Goal: Complete application form: Complete application form

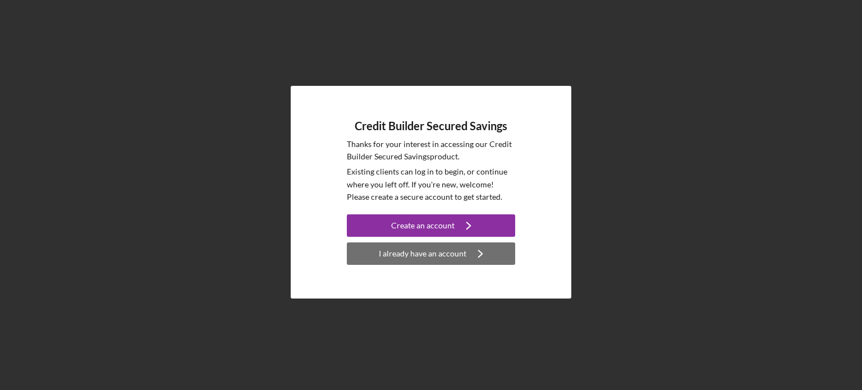
click at [428, 254] on div "I already have an account" at bounding box center [423, 253] width 88 height 22
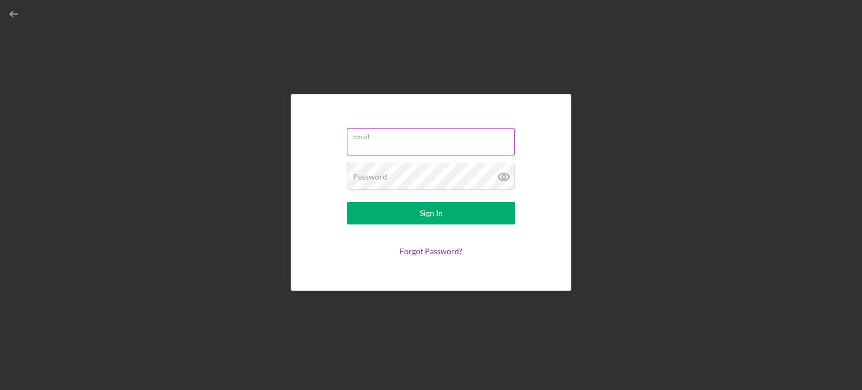
click at [394, 145] on input "Email" at bounding box center [431, 141] width 168 height 27
type input "[EMAIL_ADDRESS][DOMAIN_NAME]"
click at [502, 176] on icon at bounding box center [502, 176] width 3 height 3
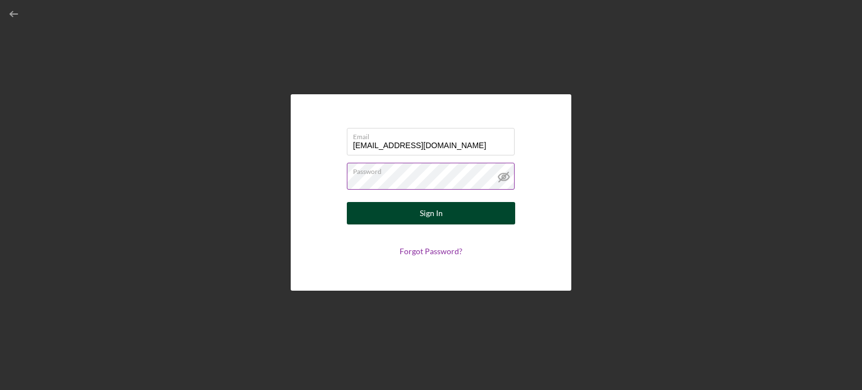
click at [452, 214] on button "Sign In" at bounding box center [431, 213] width 168 height 22
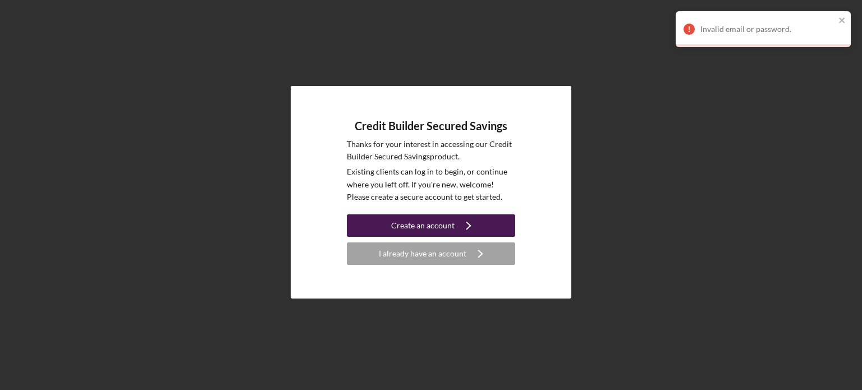
click at [431, 223] on div "Create an account" at bounding box center [422, 225] width 63 height 22
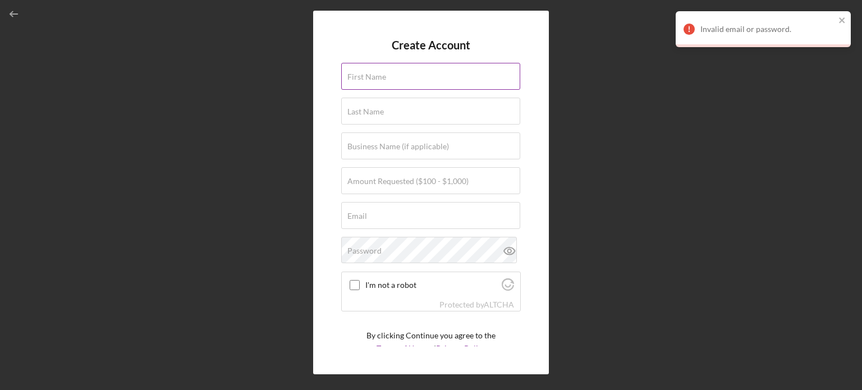
click at [377, 80] on label "First Name" at bounding box center [366, 76] width 39 height 9
click at [377, 80] on input "First Name" at bounding box center [430, 76] width 179 height 27
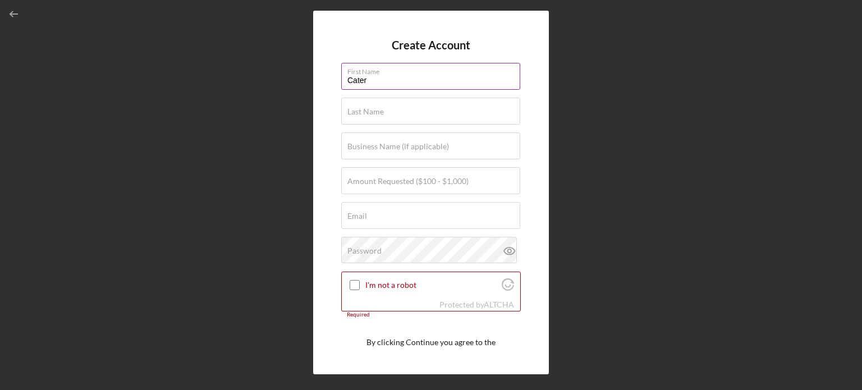
type input "Caterrace"
type input "[PERSON_NAME]"
type input "[EMAIL_ADDRESS][DOMAIN_NAME]"
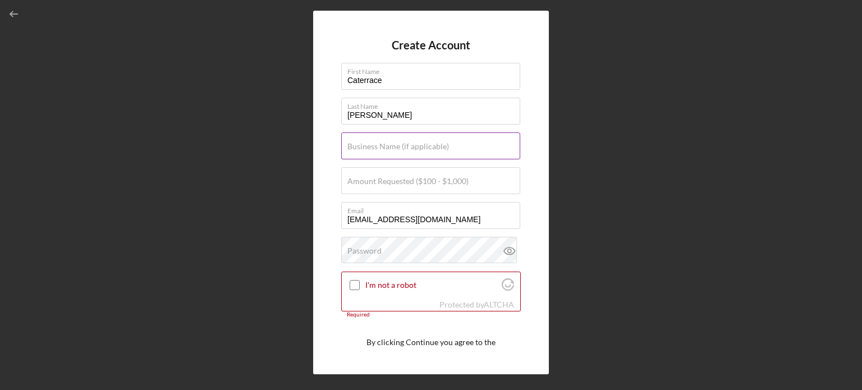
click at [422, 148] on label "Business Name (if applicable)" at bounding box center [398, 146] width 102 height 9
click at [422, 148] on input "Business Name (if applicable)" at bounding box center [430, 145] width 179 height 27
type input "[PERSON_NAME] [PERSON_NAME] Senior Hub LLC"
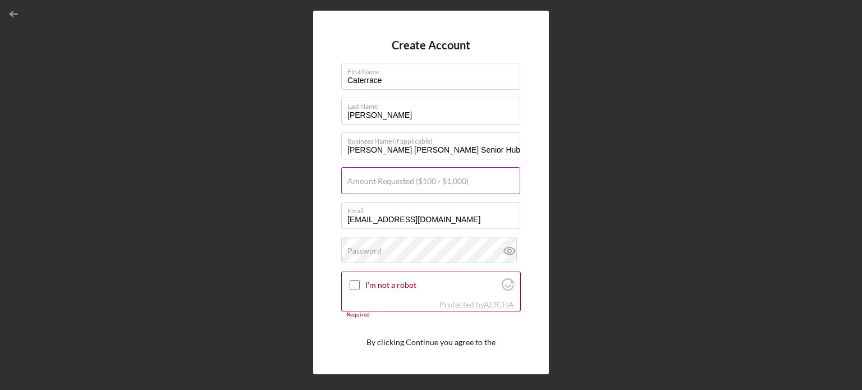
click at [439, 183] on label "Amount Requested ($100 - $1,000)" at bounding box center [407, 181] width 121 height 9
click at [439, 183] on input "Amount Requested ($100 - $1,000)" at bounding box center [430, 180] width 179 height 27
type input "$1,000"
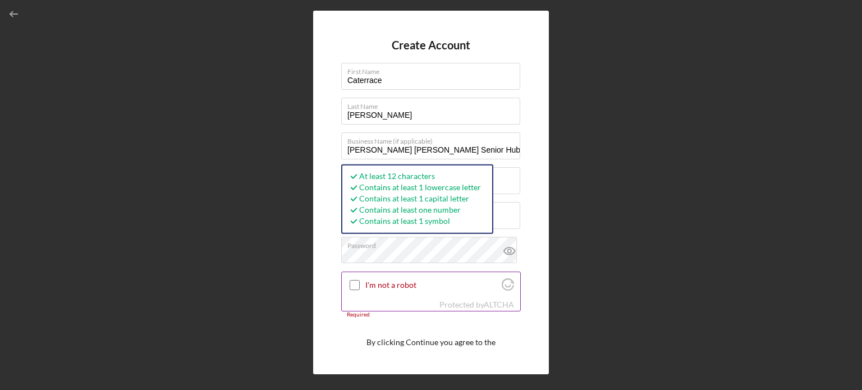
click at [357, 283] on input "I'm not a robot" at bounding box center [354, 285] width 10 height 10
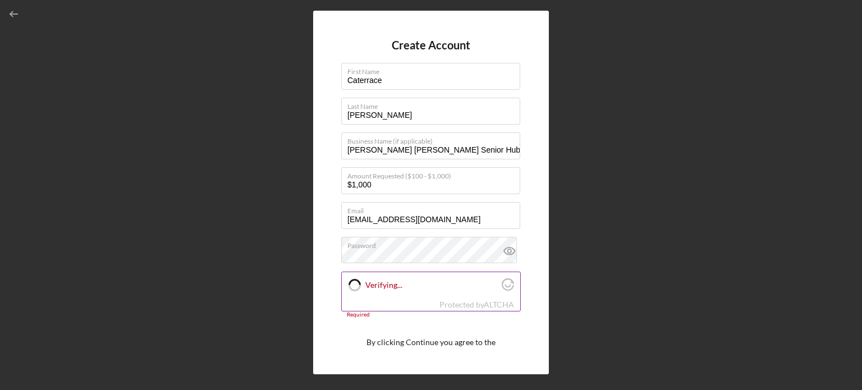
checkbox input "true"
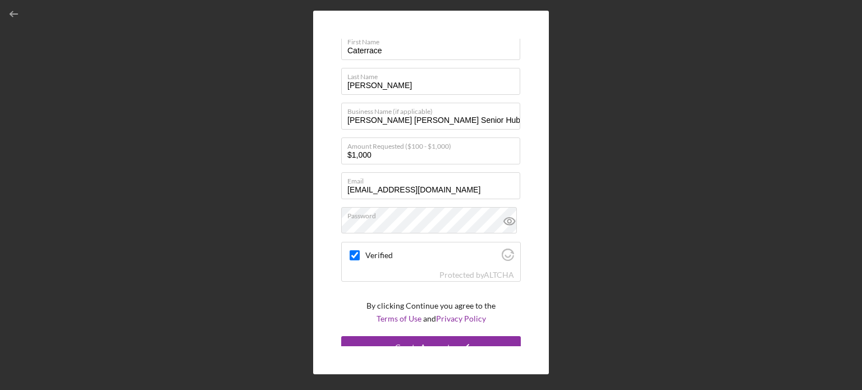
scroll to position [42, 0]
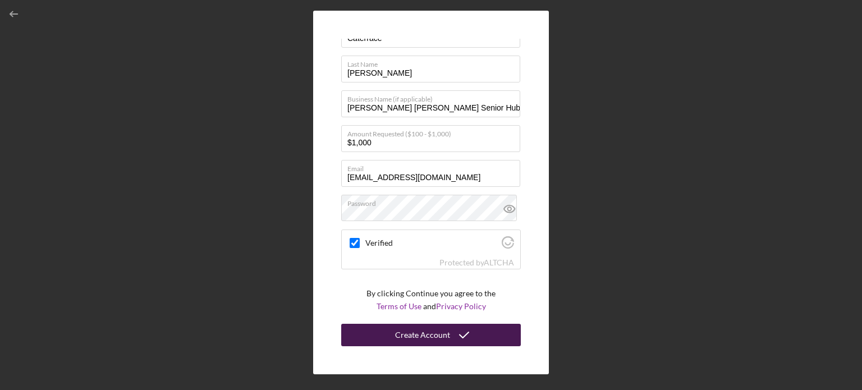
click at [415, 334] on div "Create Account" at bounding box center [422, 335] width 55 height 22
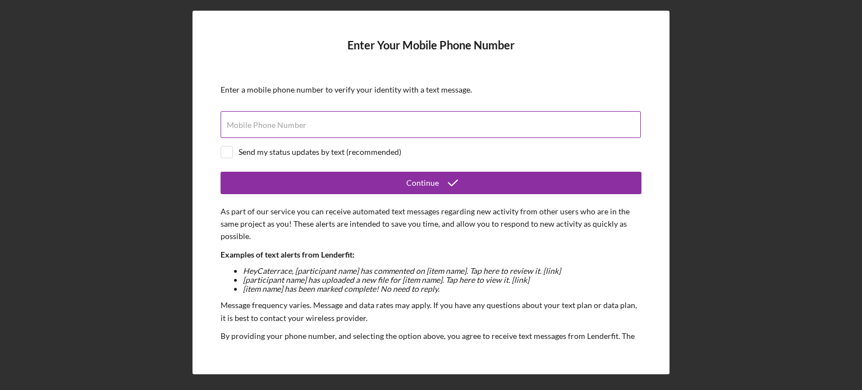
click at [394, 126] on input "Mobile Phone Number" at bounding box center [430, 124] width 420 height 27
type input "[PHONE_NUMBER]"
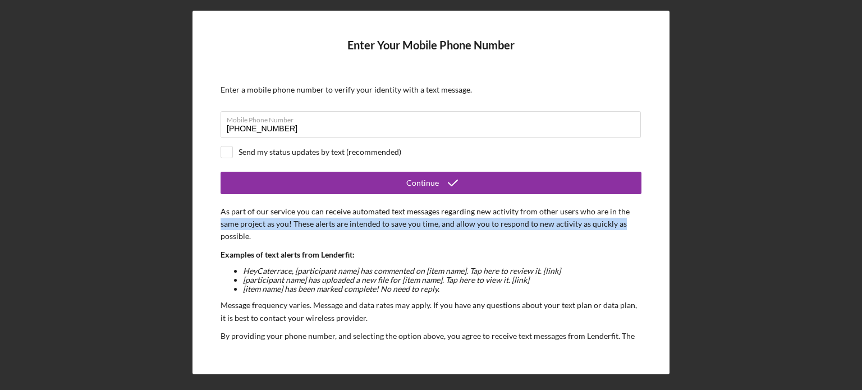
drag, startPoint x: 646, startPoint y: 213, endPoint x: 646, endPoint y: 219, distance: 6.7
click at [646, 219] on div "Enter Your Mobile Phone Number Enter a mobile phone number to verify your ident…" at bounding box center [430, 192] width 477 height 363
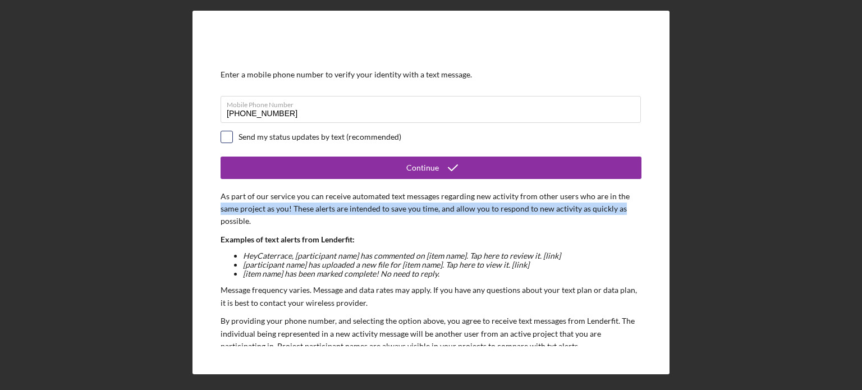
click at [228, 135] on input "checkbox" at bounding box center [226, 136] width 11 height 11
checkbox input "true"
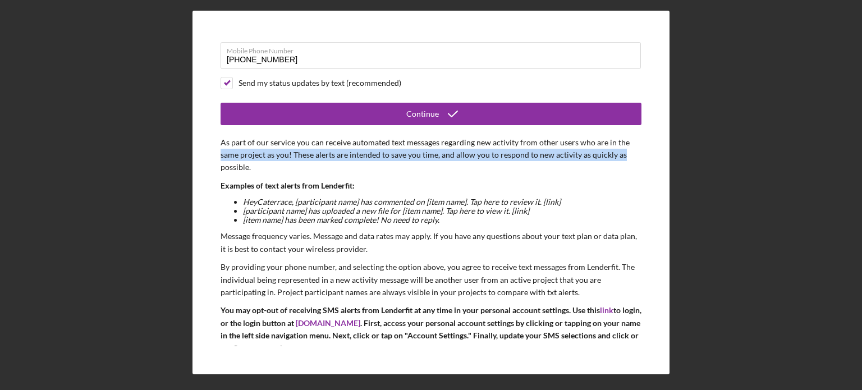
scroll to position [101, 0]
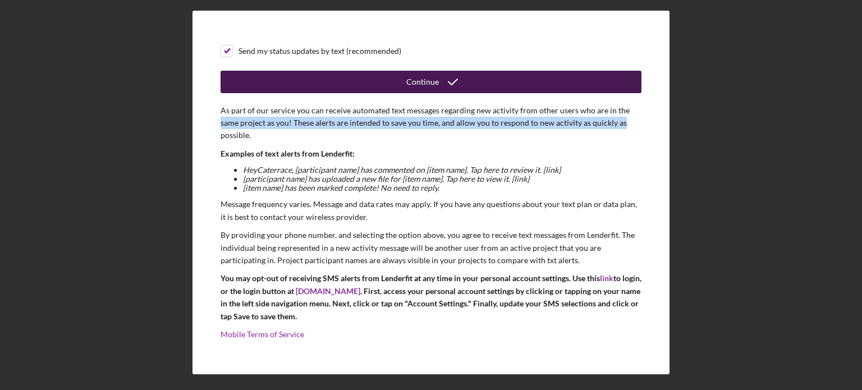
click at [476, 85] on button "Continue" at bounding box center [430, 82] width 421 height 22
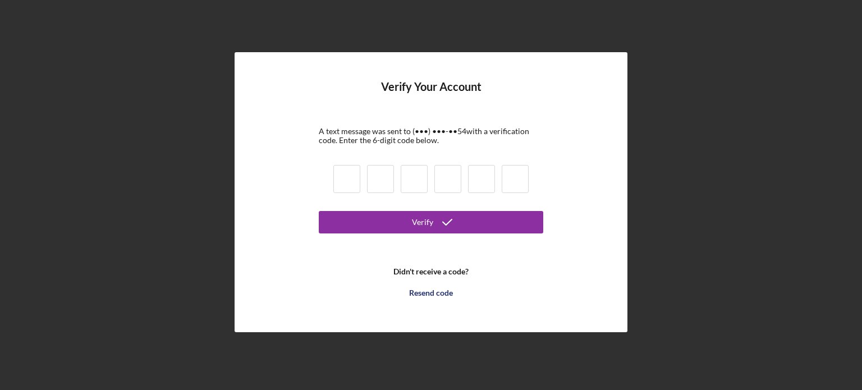
click at [349, 169] on input at bounding box center [346, 179] width 27 height 28
type input "5"
type input "1"
type input "4"
type input "1"
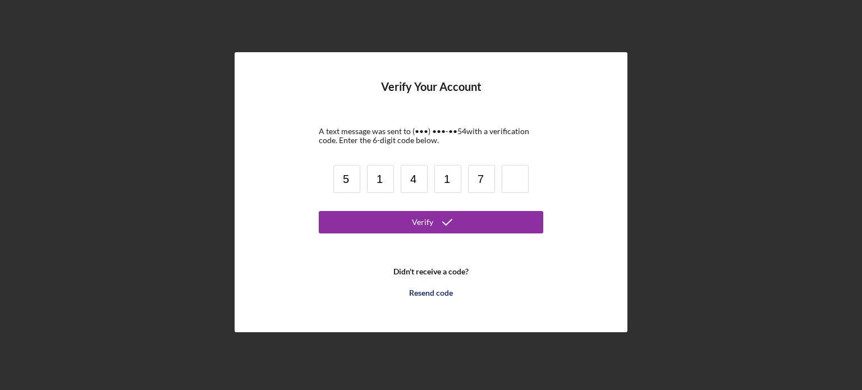
type input "7"
click at [319, 211] on button "Verify" at bounding box center [431, 222] width 224 height 22
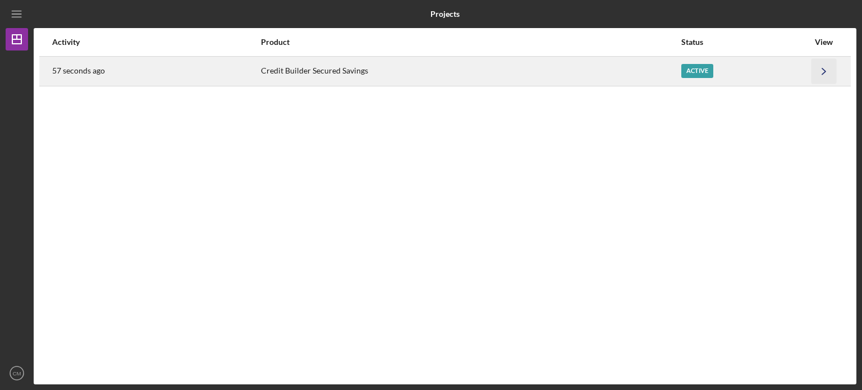
click at [823, 74] on icon "Icon/Navigate" at bounding box center [823, 70] width 25 height 25
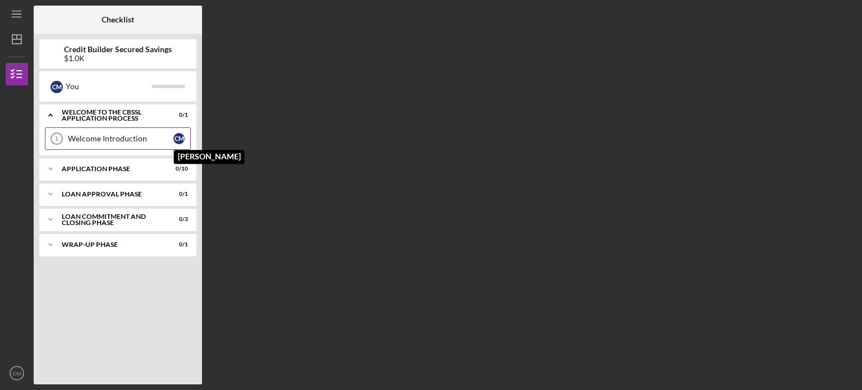
click at [173, 139] on div "C M" at bounding box center [181, 138] width 17 height 11
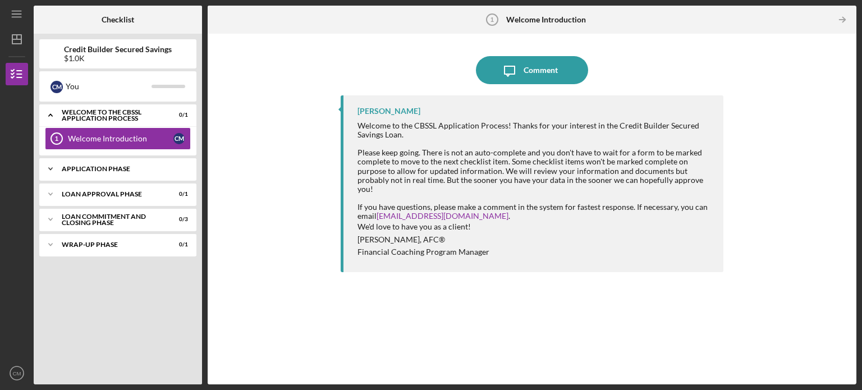
click at [144, 168] on div "Application Phase" at bounding box center [122, 168] width 121 height 7
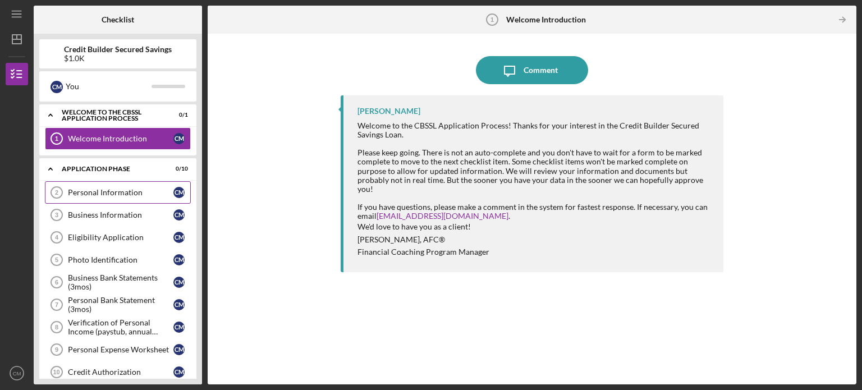
click at [110, 186] on link "Personal Information 2 Personal Information C M" at bounding box center [118, 192] width 146 height 22
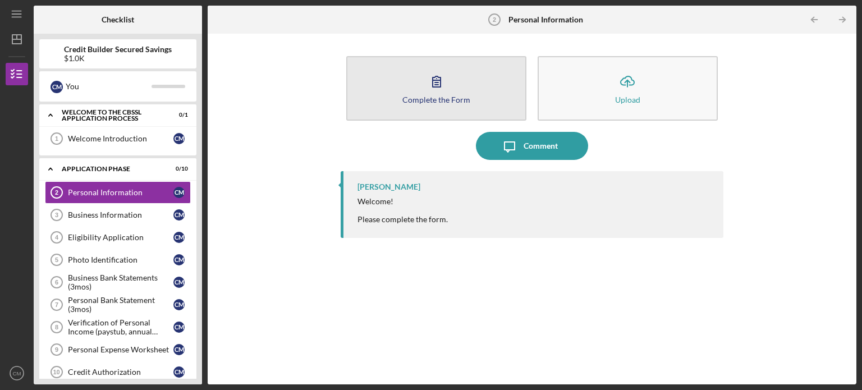
click at [482, 95] on button "Complete the Form Form" at bounding box center [436, 88] width 180 height 65
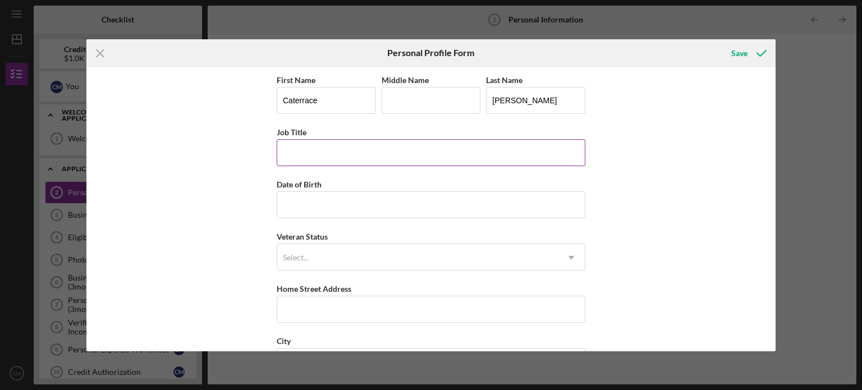
click at [429, 160] on input "Job Title" at bounding box center [431, 152] width 308 height 27
type input "RN"
type input "[DATE]"
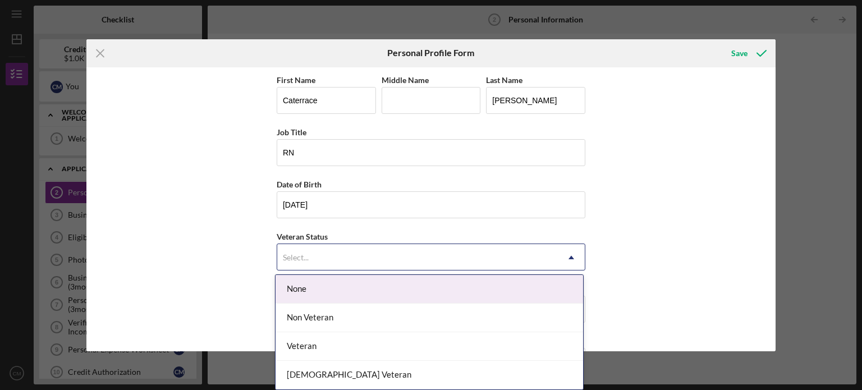
click at [411, 248] on div "Select..." at bounding box center [417, 258] width 280 height 26
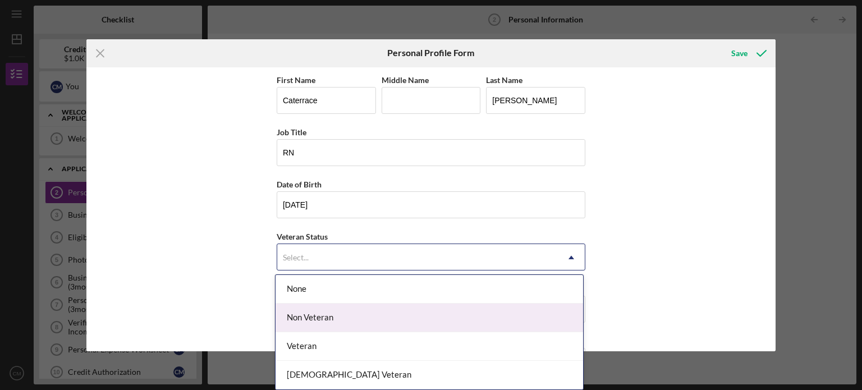
click at [373, 316] on div "Non Veteran" at bounding box center [428, 317] width 307 height 29
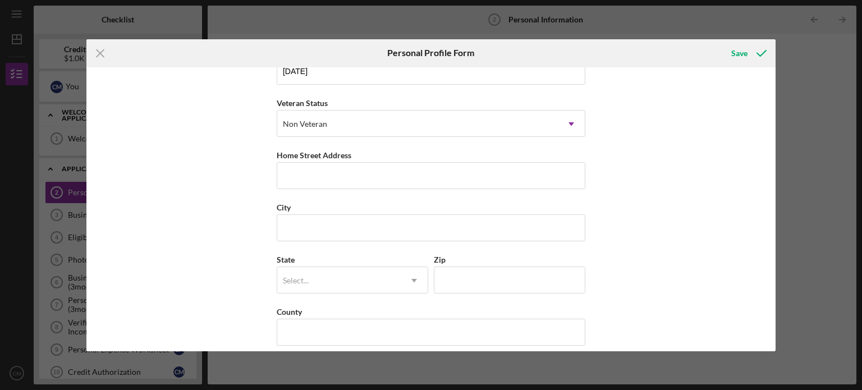
scroll to position [143, 0]
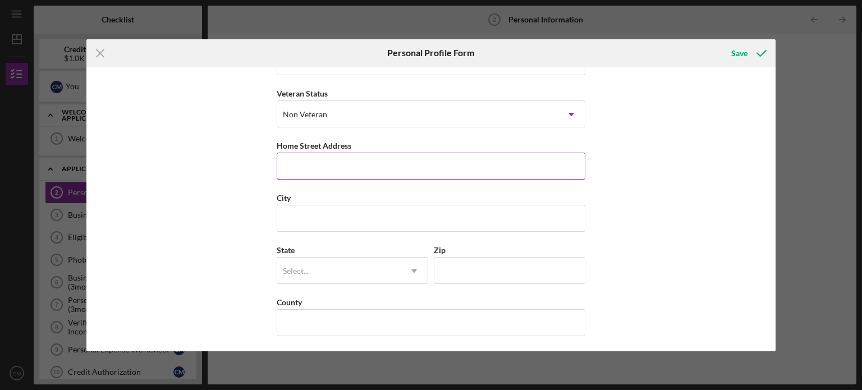
click at [386, 168] on input "Home Street Address" at bounding box center [431, 166] width 308 height 27
type input "[STREET_ADDRESS]"
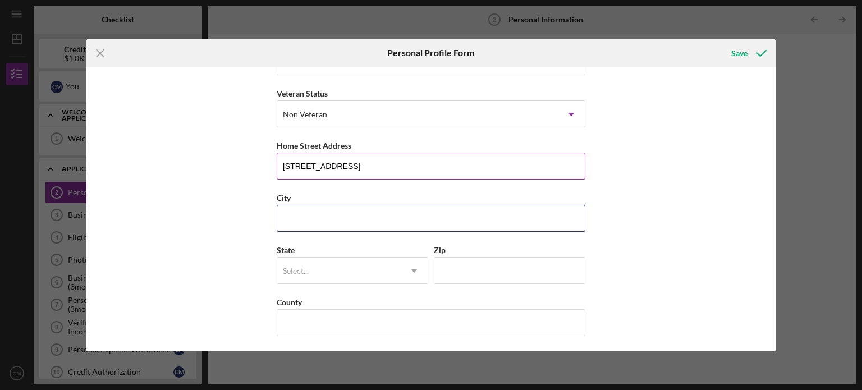
type input "[GEOGRAPHIC_DATA]"
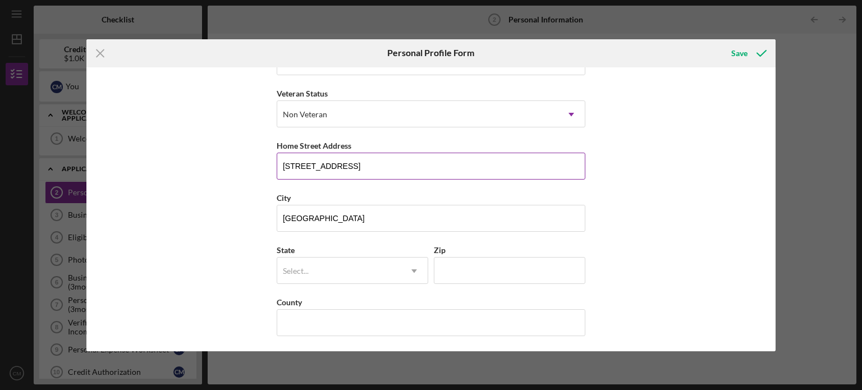
type input "SC"
type input "29301"
type input "[GEOGRAPHIC_DATA]"
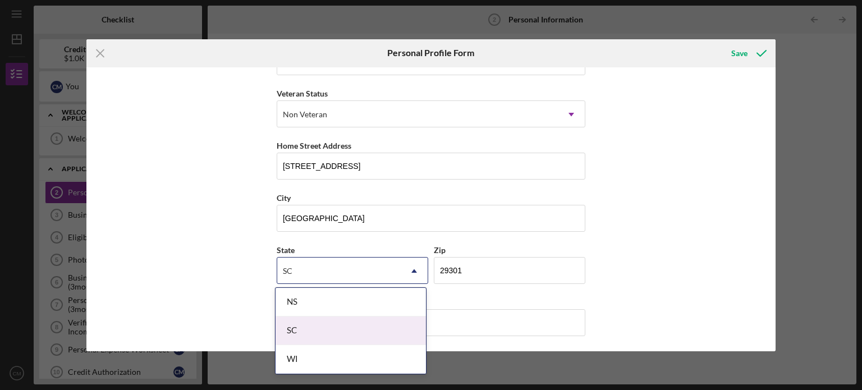
click at [304, 329] on div "SC" at bounding box center [350, 330] width 150 height 29
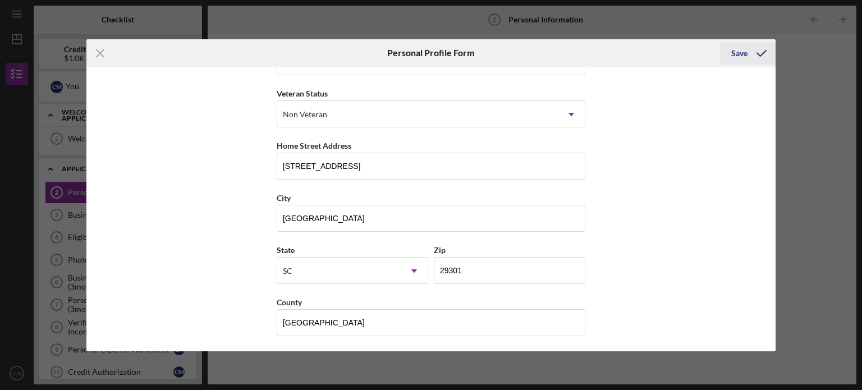
click at [741, 54] on div "Save" at bounding box center [739, 53] width 16 height 22
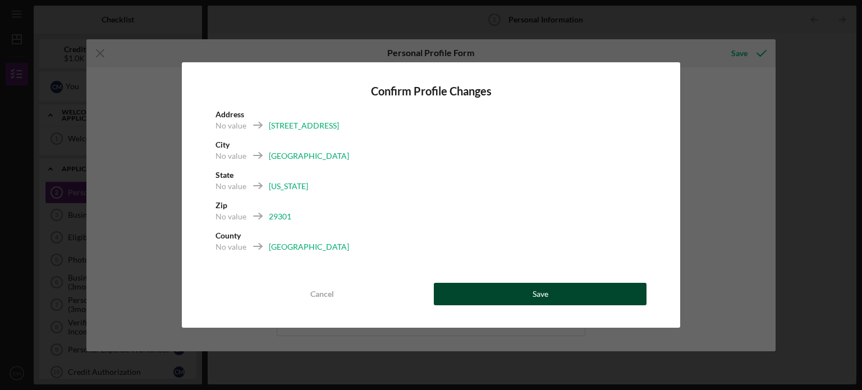
click at [501, 297] on button "Save" at bounding box center [540, 294] width 213 height 22
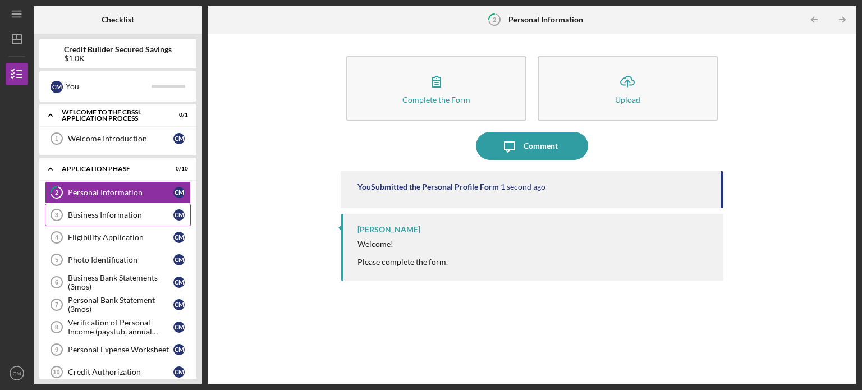
click at [110, 217] on div "Business Information" at bounding box center [120, 214] width 105 height 9
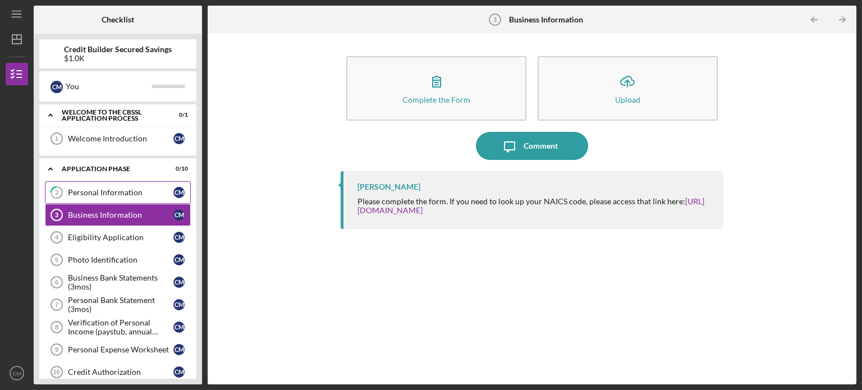
click at [109, 192] on div "Personal Information" at bounding box center [120, 192] width 105 height 9
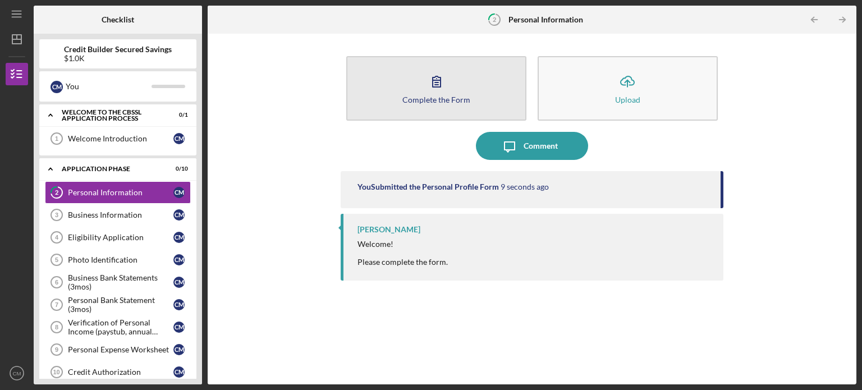
click at [425, 98] on div "Complete the Form" at bounding box center [436, 99] width 68 height 8
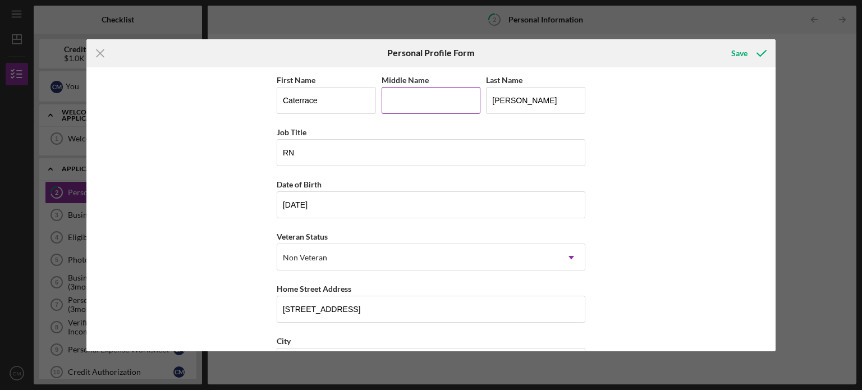
click at [431, 89] on input "Middle Name" at bounding box center [430, 100] width 99 height 27
type input "D"
click at [735, 62] on div "Save" at bounding box center [739, 53] width 16 height 22
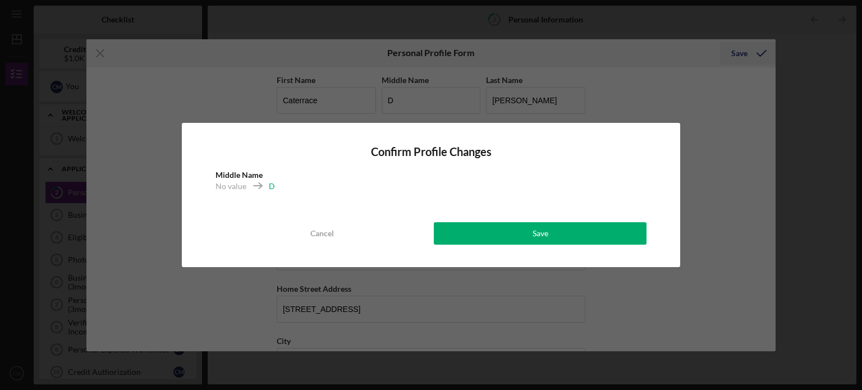
click at [735, 62] on div "Confirm Profile Changes Middle Name No value D Cancel Save" at bounding box center [431, 195] width 862 height 390
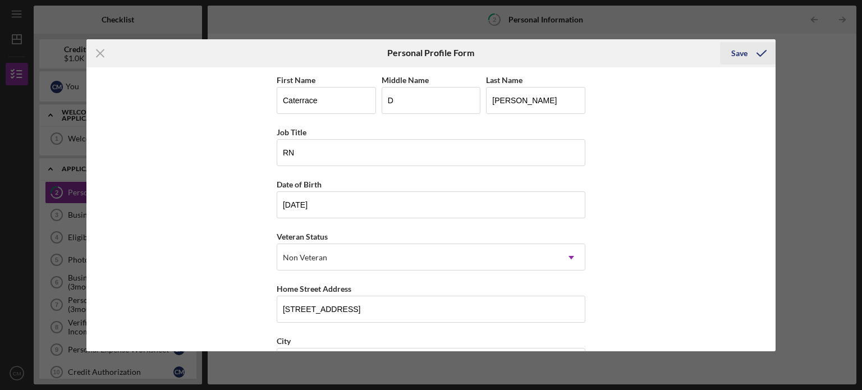
click at [740, 51] on div "Save" at bounding box center [739, 53] width 16 height 22
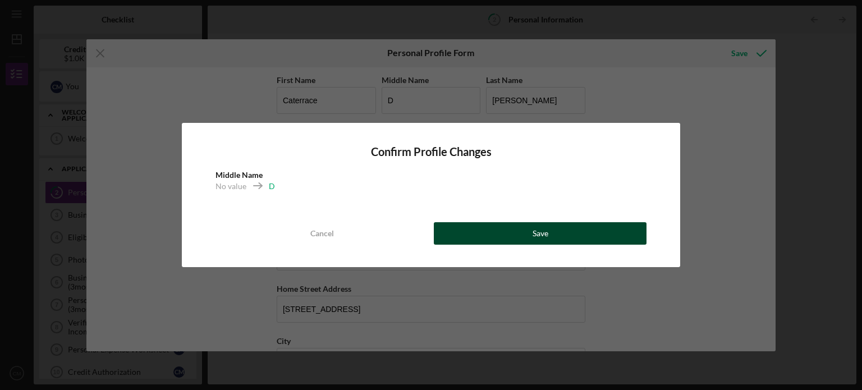
click at [490, 231] on button "Save" at bounding box center [540, 233] width 213 height 22
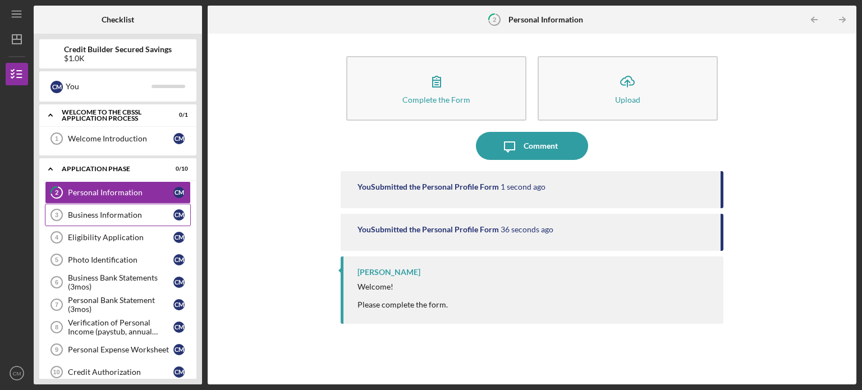
click at [137, 218] on div "Business Information" at bounding box center [120, 214] width 105 height 9
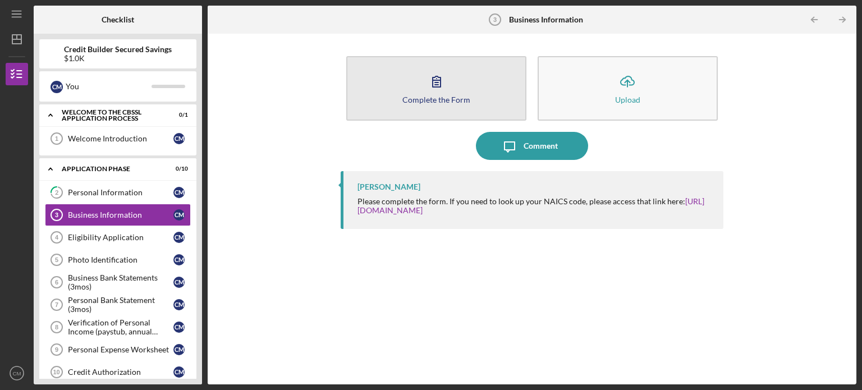
click at [437, 86] on icon "button" at bounding box center [436, 81] width 8 height 11
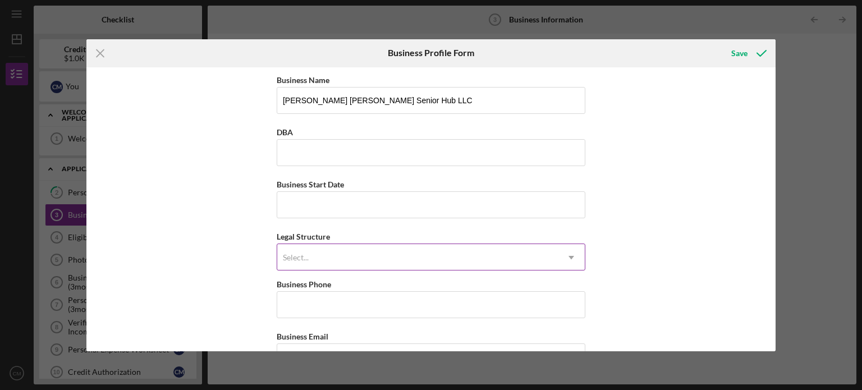
click at [559, 260] on icon "Icon/Dropdown Arrow" at bounding box center [571, 257] width 27 height 27
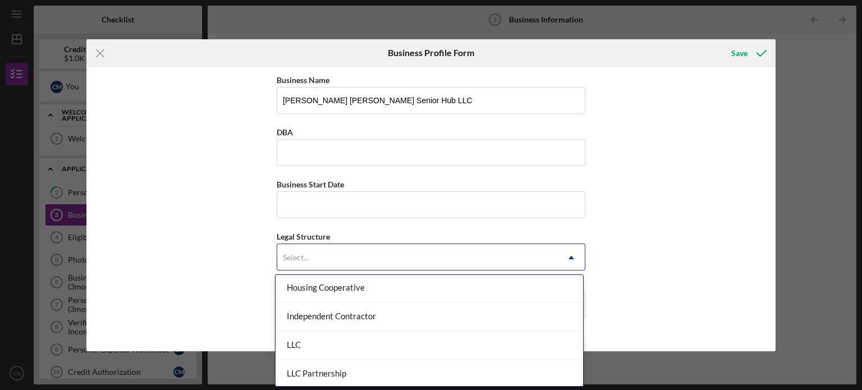
scroll to position [153, 0]
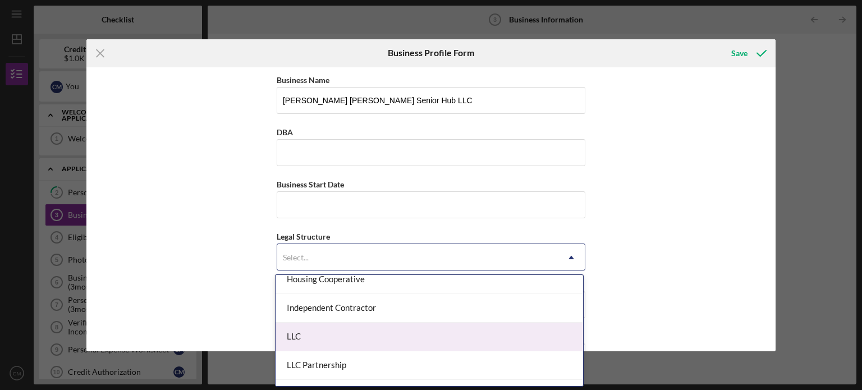
click at [526, 337] on div "LLC" at bounding box center [428, 337] width 307 height 29
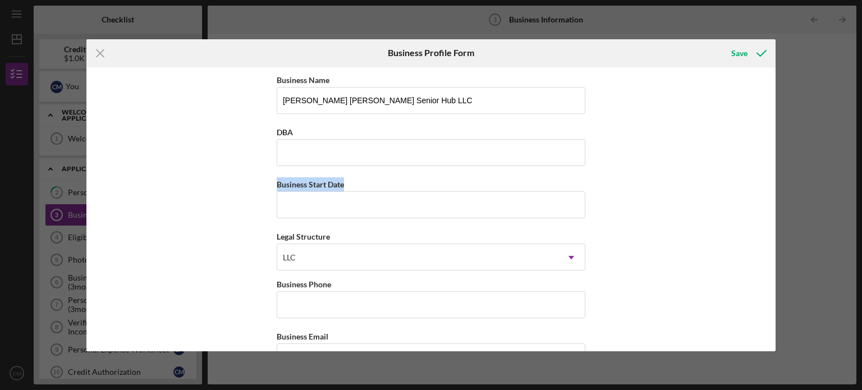
drag, startPoint x: 776, startPoint y: 127, endPoint x: 780, endPoint y: 172, distance: 44.5
click at [780, 172] on div "Icon/Menu Close Business Profile Form Save Business Name [PERSON_NAME] [PERSON_…" at bounding box center [431, 195] width 862 height 390
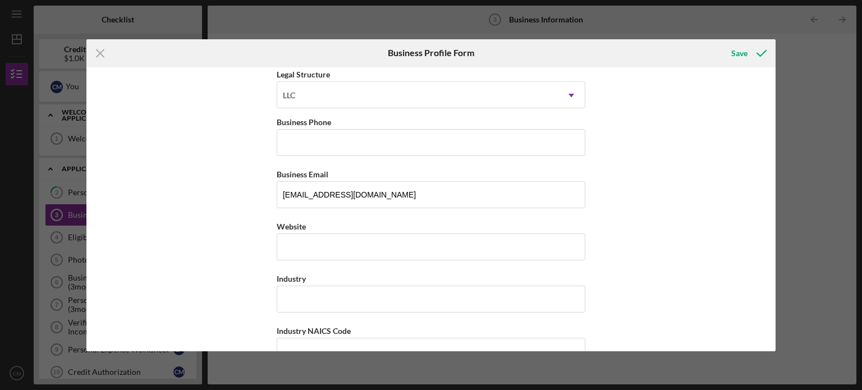
scroll to position [168, 0]
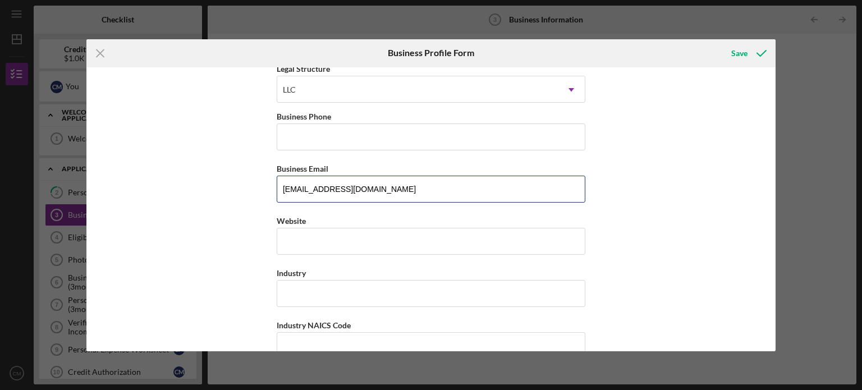
drag, startPoint x: 384, startPoint y: 188, endPoint x: 224, endPoint y: 185, distance: 159.9
click at [224, 185] on div "Business Name [PERSON_NAME] [PERSON_NAME] Senior Hub LLC DBA Business Start Dat…" at bounding box center [430, 209] width 689 height 284
type input "[EMAIL_ADDRESS][DOMAIN_NAME]"
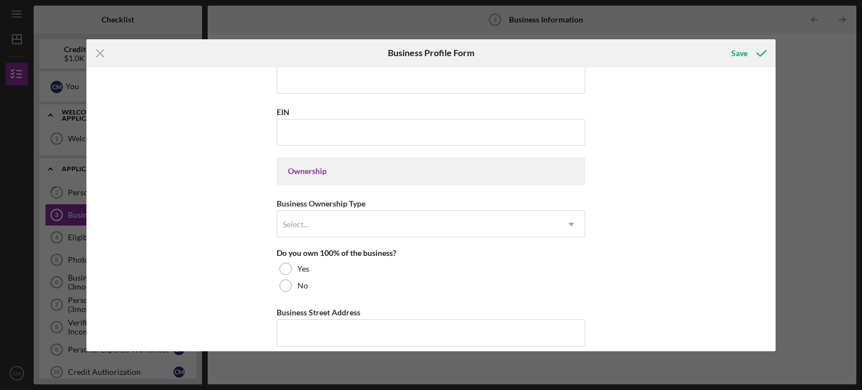
scroll to position [444, 0]
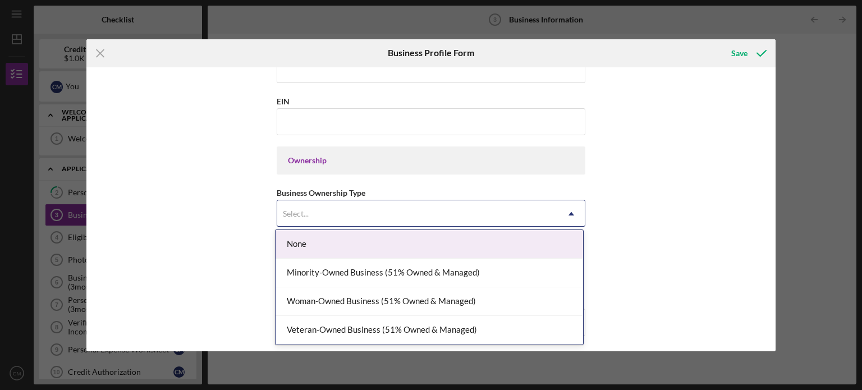
click at [528, 219] on div "Select..." at bounding box center [417, 214] width 280 height 26
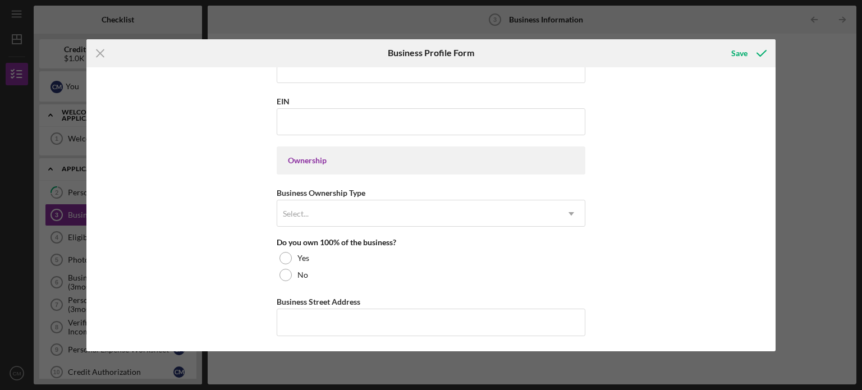
drag, startPoint x: 771, startPoint y: 231, endPoint x: 772, endPoint y: 242, distance: 11.3
click at [772, 242] on div "Business Name [PERSON_NAME] [PERSON_NAME] Senior Hub LLC DBA Business Start Dat…" at bounding box center [430, 209] width 689 height 284
click at [487, 213] on div "Select..." at bounding box center [417, 214] width 280 height 26
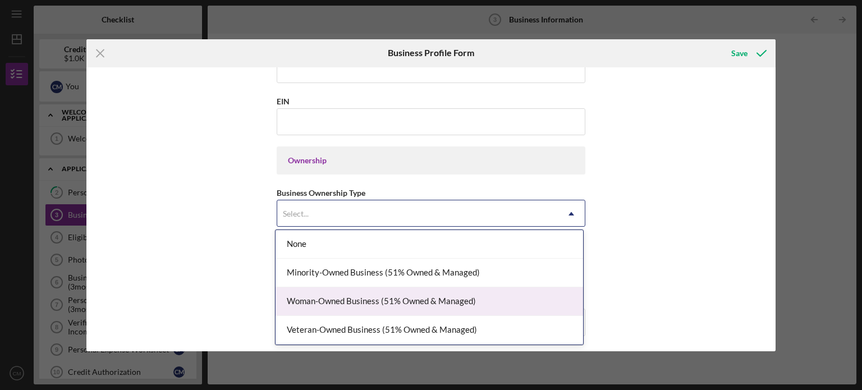
click at [505, 302] on div "Woman-Owned Business (51% Owned & Managed)" at bounding box center [428, 301] width 307 height 29
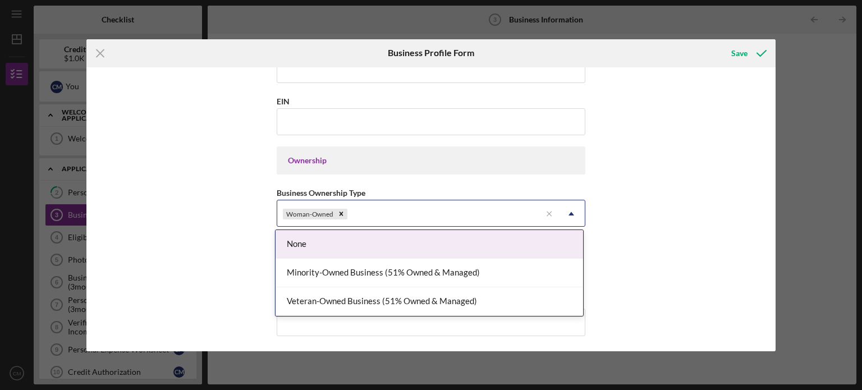
click at [569, 209] on icon "Icon/Dropdown Arrow" at bounding box center [571, 213] width 27 height 27
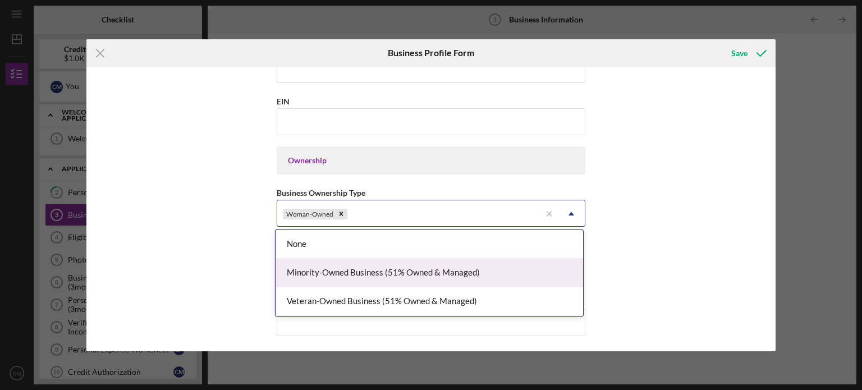
click at [487, 270] on div "Minority-Owned Business (51% Owned & Managed)" at bounding box center [428, 273] width 307 height 29
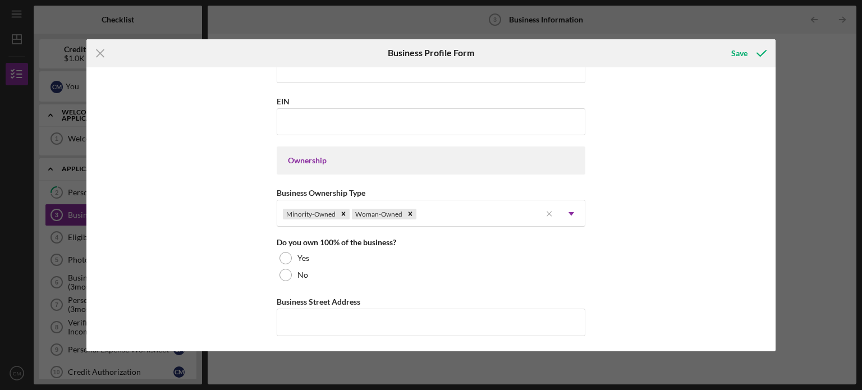
click at [638, 271] on div "Business Name [PERSON_NAME] [PERSON_NAME] Senior Hub LLC DBA Business Start Dat…" at bounding box center [430, 209] width 689 height 284
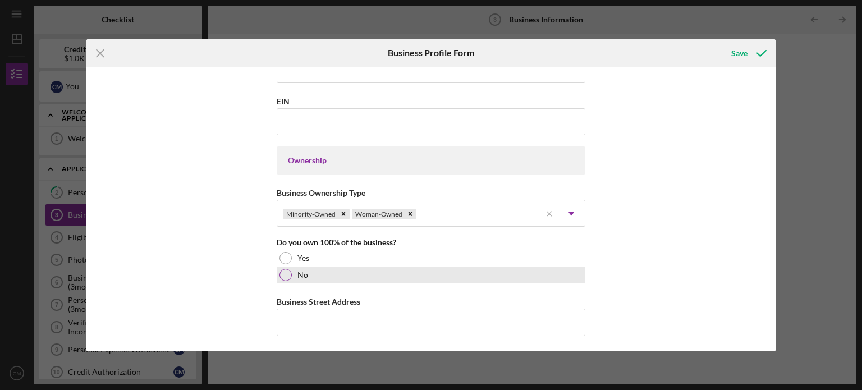
click at [285, 275] on div at bounding box center [285, 275] width 12 height 12
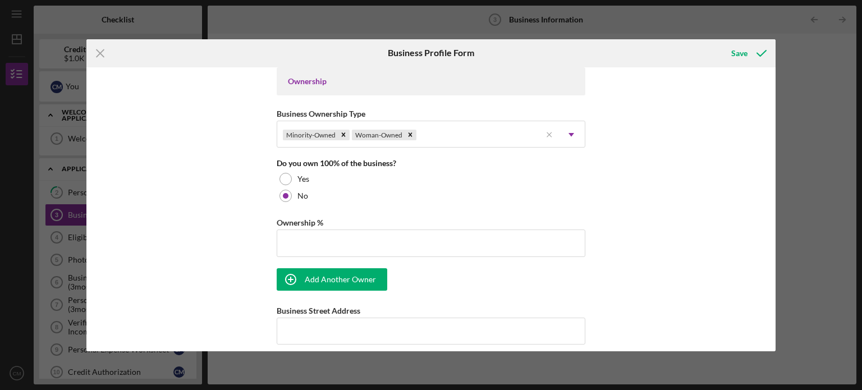
scroll to position [524, 0]
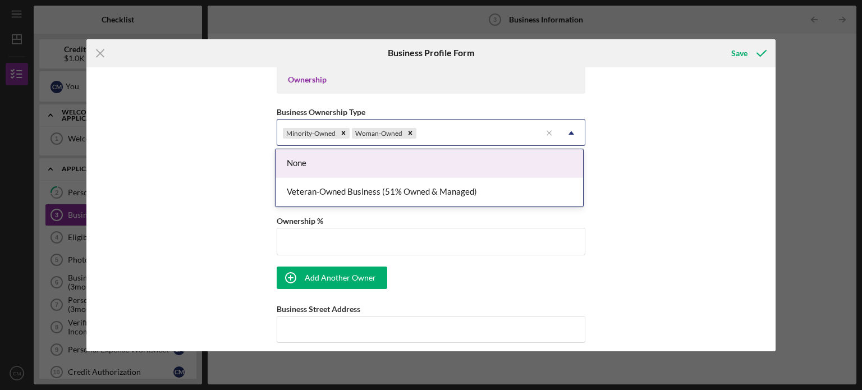
click at [573, 133] on icon "Icon/Dropdown Arrow" at bounding box center [571, 132] width 27 height 27
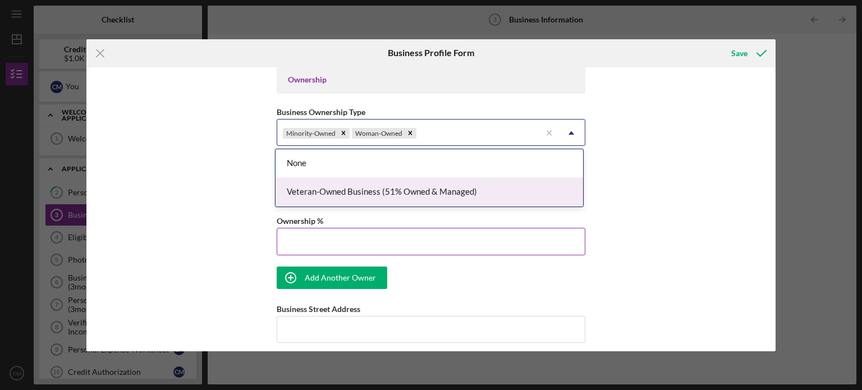
click at [421, 238] on input "Ownership %" at bounding box center [431, 241] width 308 height 27
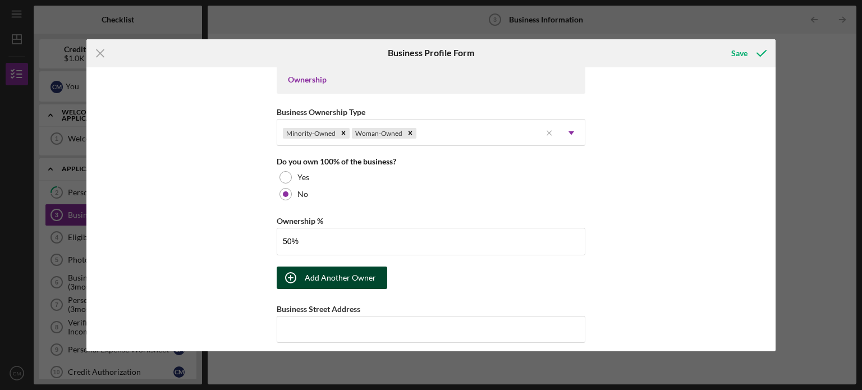
type input "50.00%"
click at [366, 273] on div "Add Another Owner" at bounding box center [340, 277] width 71 height 22
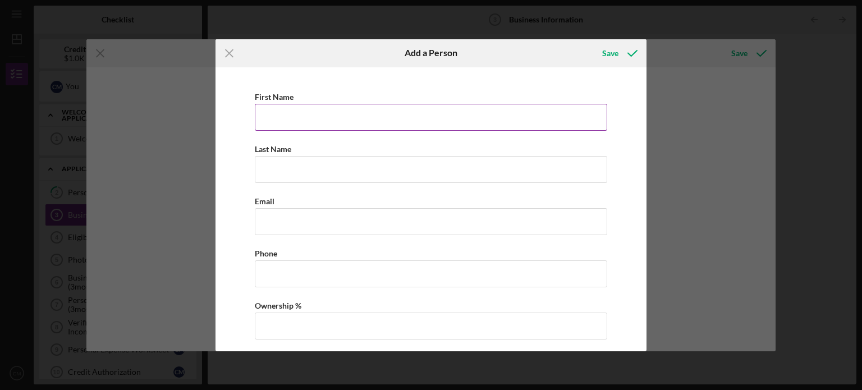
click at [422, 115] on input "First Name" at bounding box center [431, 117] width 352 height 27
type input "[PERSON_NAME]"
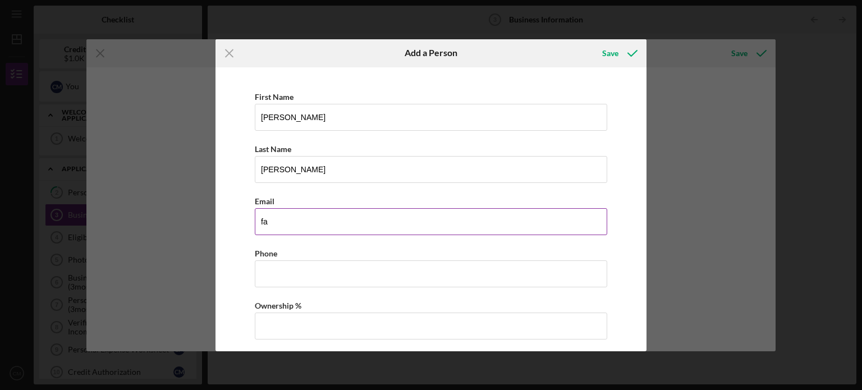
type input "[EMAIL_ADDRESS][DOMAIN_NAME]"
click at [357, 270] on input "Business Phone" at bounding box center [431, 273] width 352 height 27
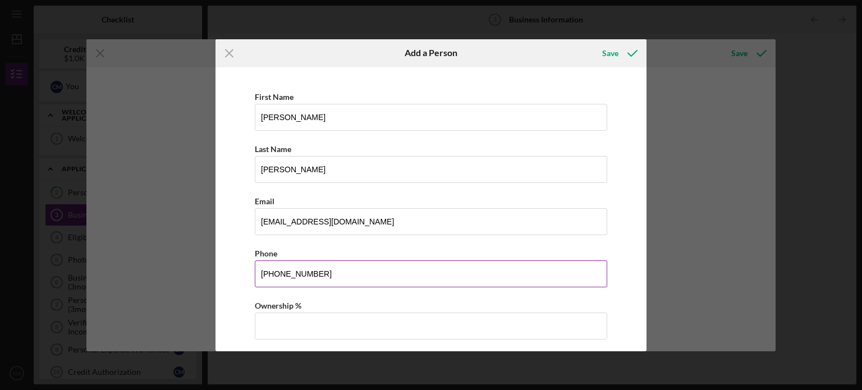
type input "[PHONE_NUMBER]"
type input "50.00%"
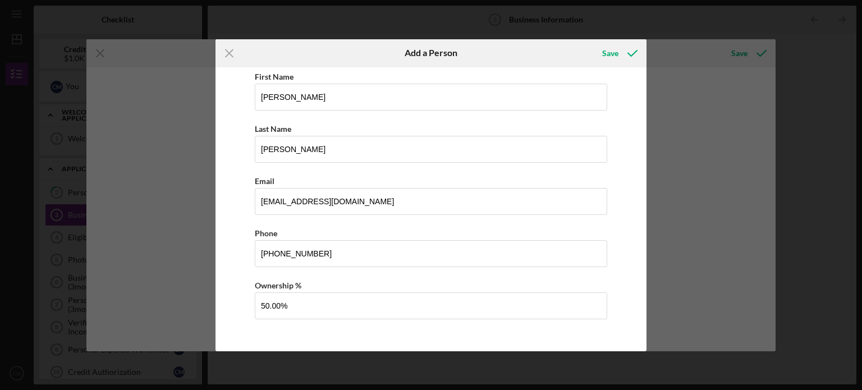
scroll to position [0, 0]
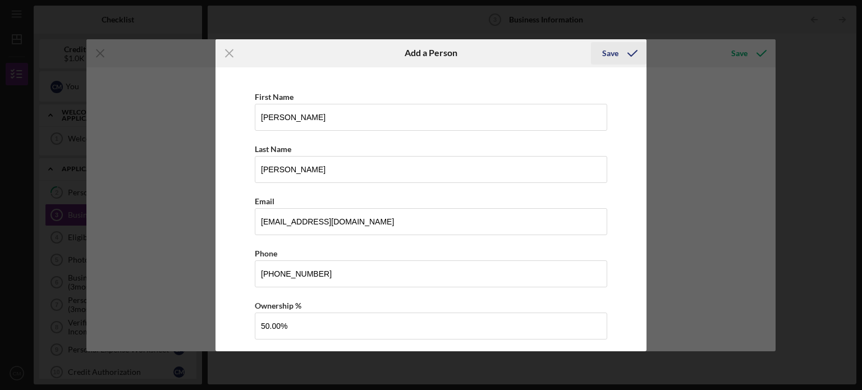
click at [608, 53] on div "Save" at bounding box center [610, 53] width 16 height 22
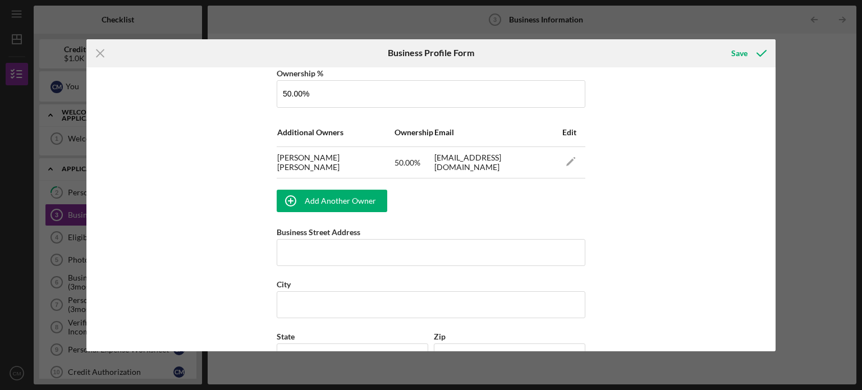
scroll to position [687, 0]
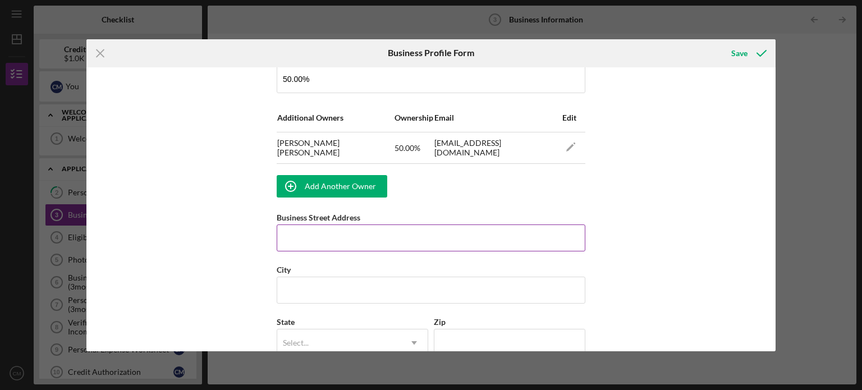
click at [450, 239] on input "Business Street Address" at bounding box center [431, 237] width 308 height 27
type input "[STREET_ADDRESS]"
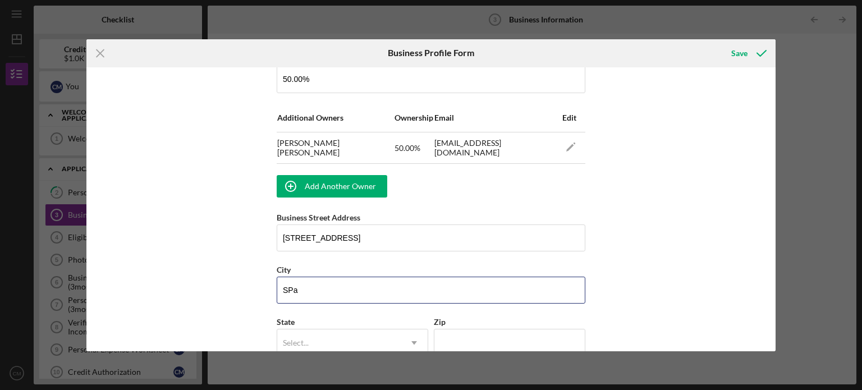
type input "[GEOGRAPHIC_DATA]"
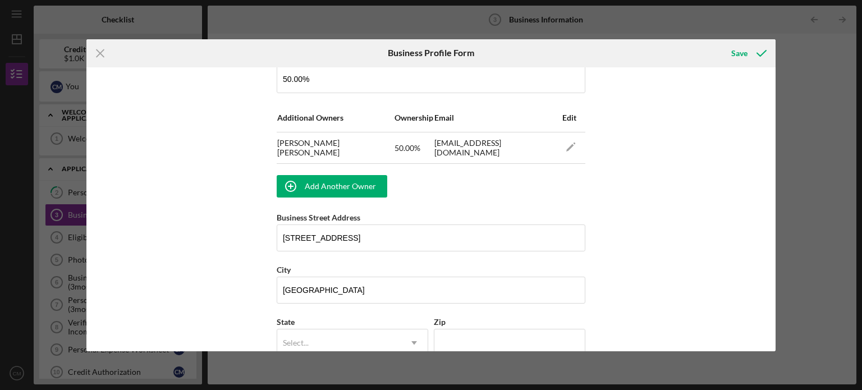
type input "[PHONE_NUMBER]"
type input "29301"
type input "SC"
click at [480, 334] on input "29301" at bounding box center [509, 342] width 151 height 27
type input "29303"
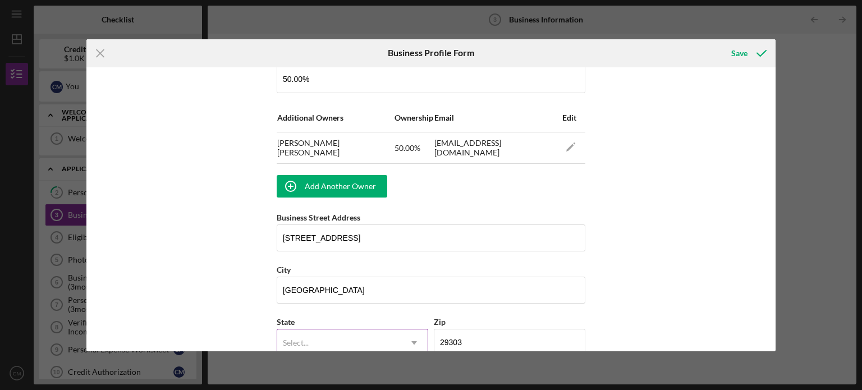
click at [403, 340] on icon "Icon/Dropdown Arrow" at bounding box center [413, 342] width 27 height 27
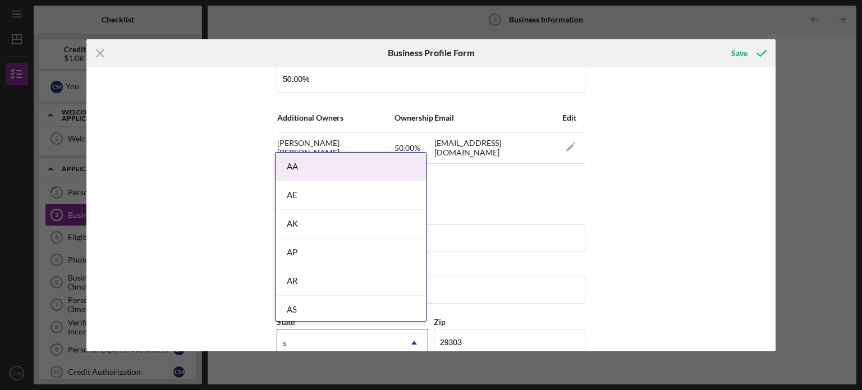
type input "sc"
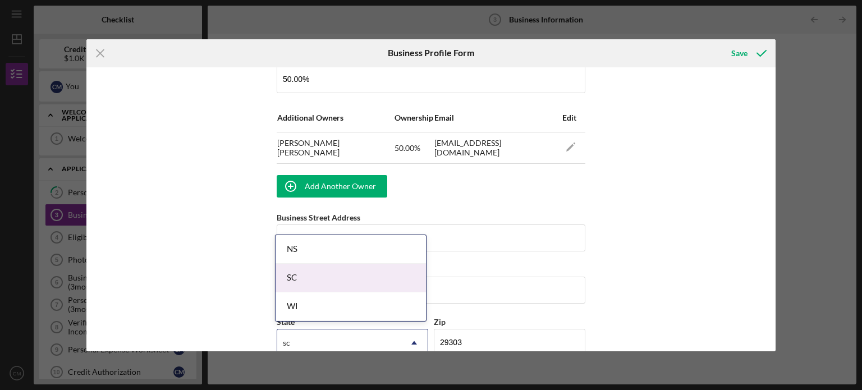
click at [384, 278] on div "SC" at bounding box center [350, 278] width 150 height 29
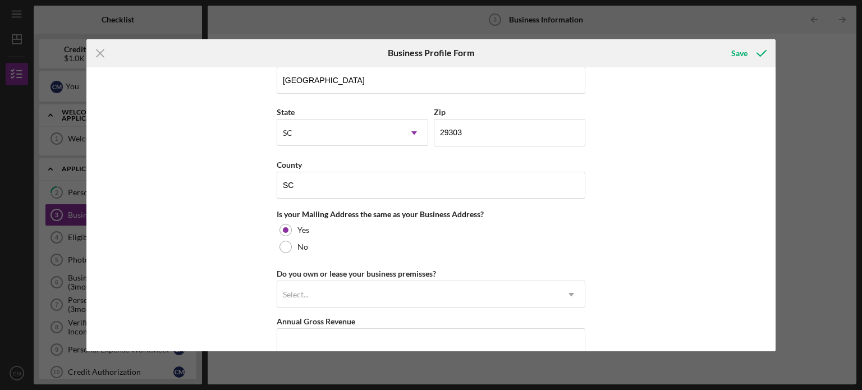
scroll to position [898, 0]
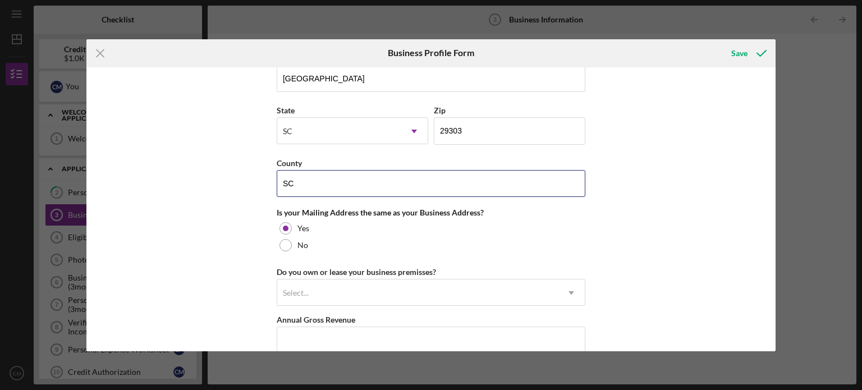
drag, startPoint x: 311, startPoint y: 184, endPoint x: 229, endPoint y: 172, distance: 82.3
click at [229, 172] on div "Business Name [PERSON_NAME] [PERSON_NAME] Senior Hub LLC DBA Business Start Dat…" at bounding box center [430, 209] width 689 height 284
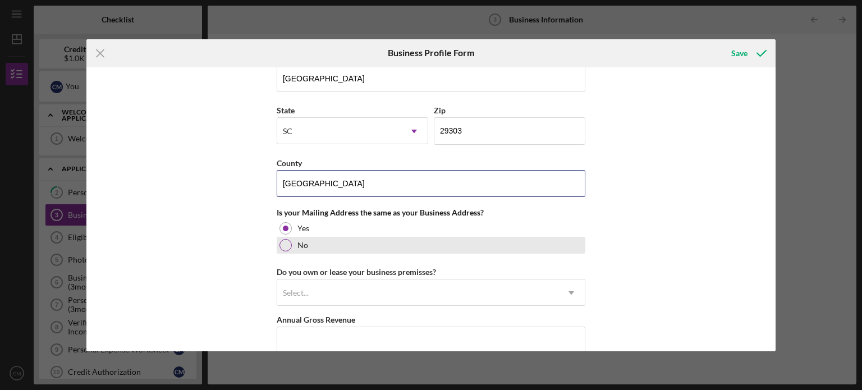
type input "[GEOGRAPHIC_DATA]"
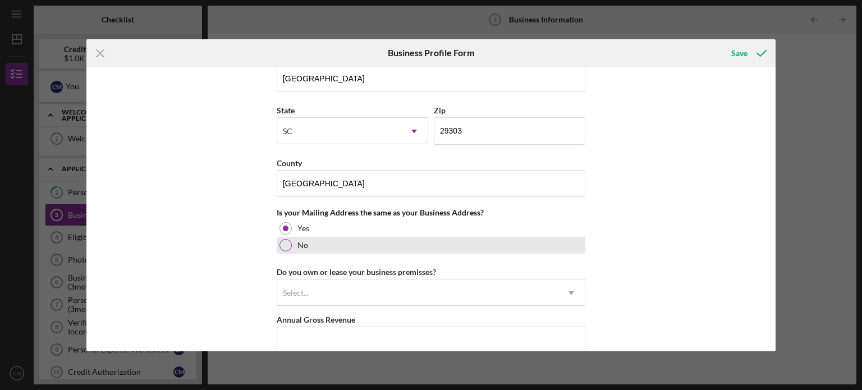
click at [288, 244] on div at bounding box center [285, 245] width 12 height 12
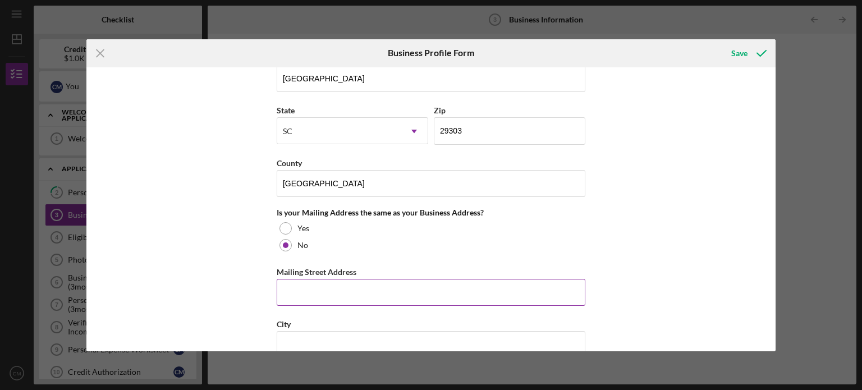
click at [302, 284] on input "Mailing Street Address" at bounding box center [431, 292] width 308 height 27
type input "Post Office Box 6828"
type input "[GEOGRAPHIC_DATA]"
type input "29304"
type input "SC"
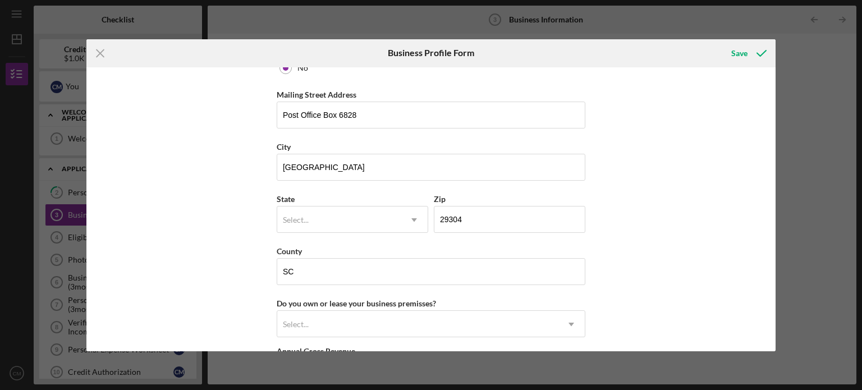
scroll to position [1094, 0]
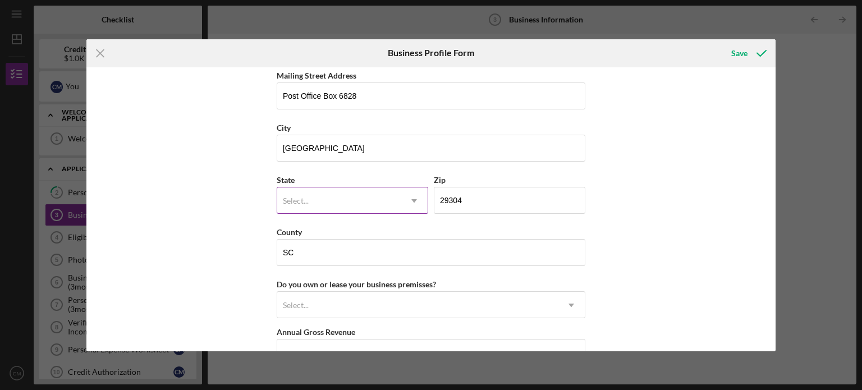
click at [328, 195] on div "Select..." at bounding box center [338, 201] width 123 height 26
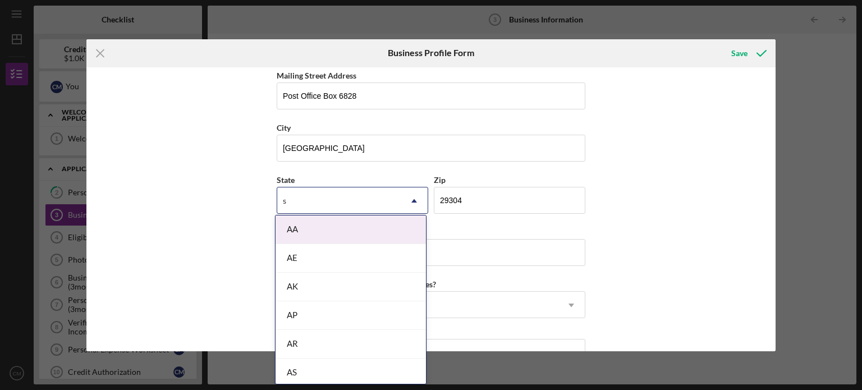
type input "sc"
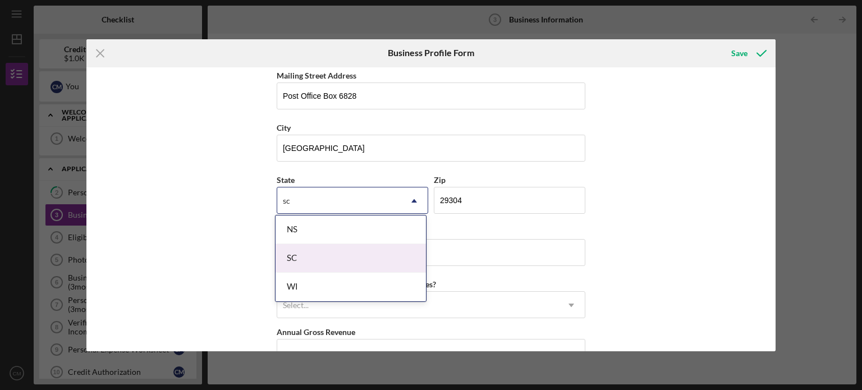
click at [310, 257] on div "SC" at bounding box center [350, 258] width 150 height 29
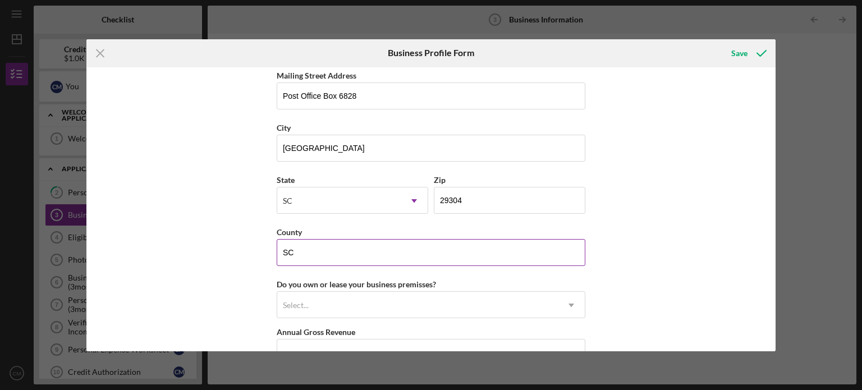
click at [307, 253] on input "SC" at bounding box center [431, 252] width 308 height 27
type input "[GEOGRAPHIC_DATA]"
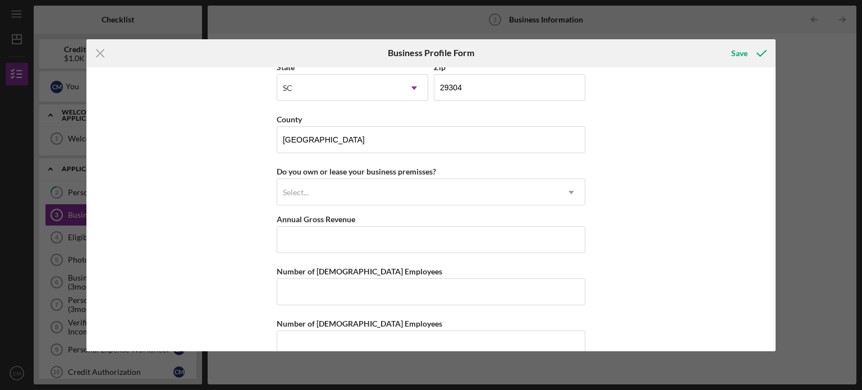
scroll to position [1226, 0]
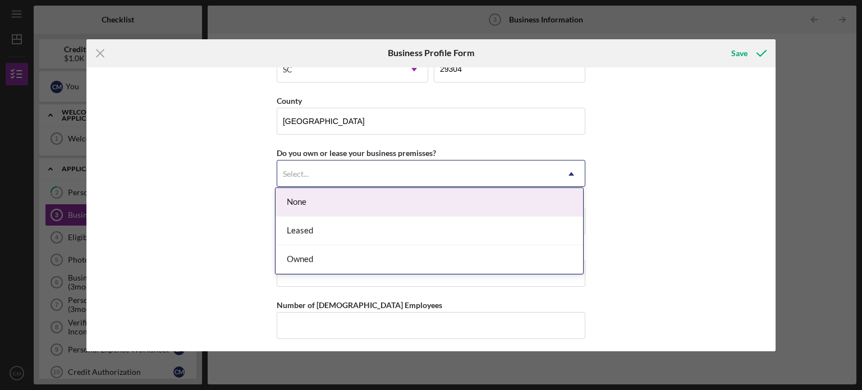
click at [439, 170] on div "Select..." at bounding box center [417, 174] width 280 height 26
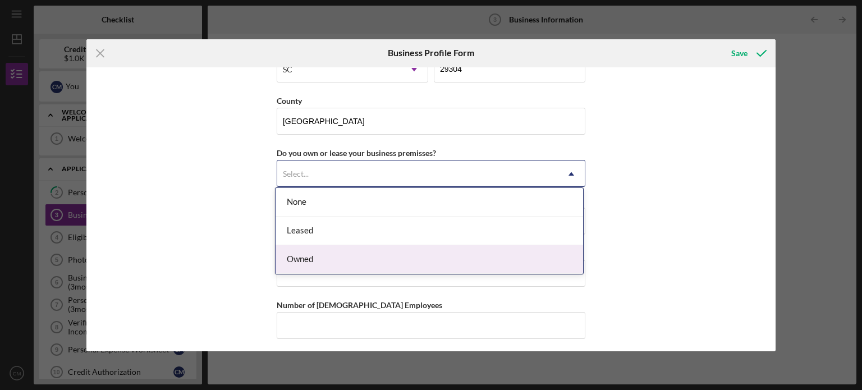
click at [350, 257] on div "Owned" at bounding box center [428, 259] width 307 height 29
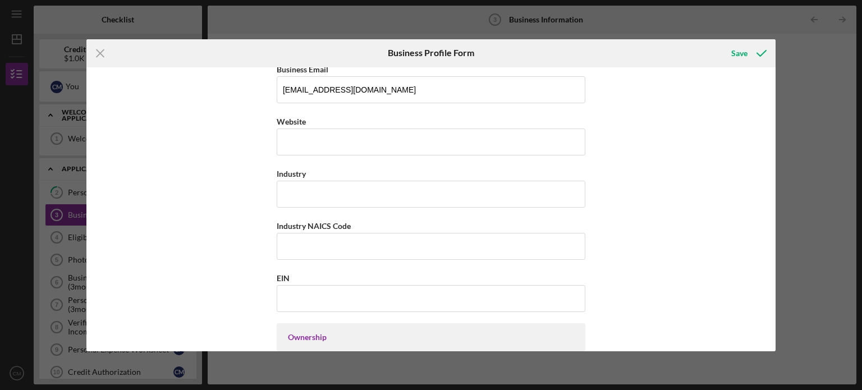
scroll to position [255, 0]
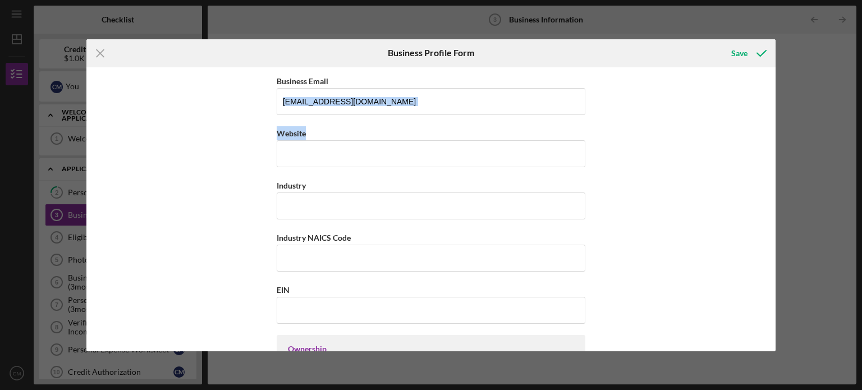
drag, startPoint x: 776, startPoint y: 141, endPoint x: 776, endPoint y: 98, distance: 42.6
click at [776, 98] on div "Icon/Menu Close Business Profile Form Save Business Name [PERSON_NAME] [PERSON_…" at bounding box center [431, 195] width 862 height 390
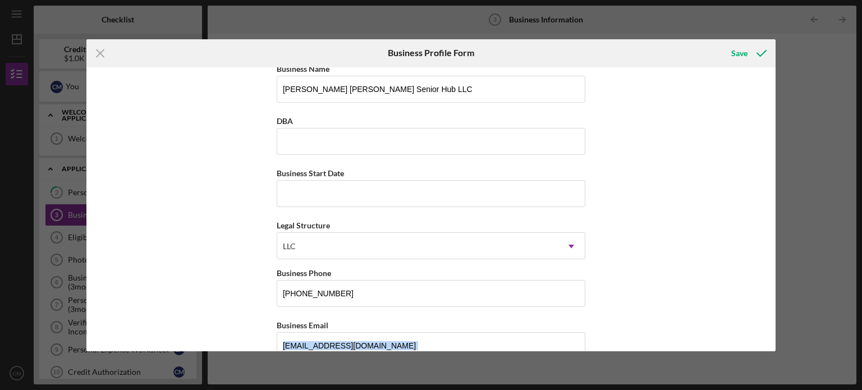
scroll to position [7, 0]
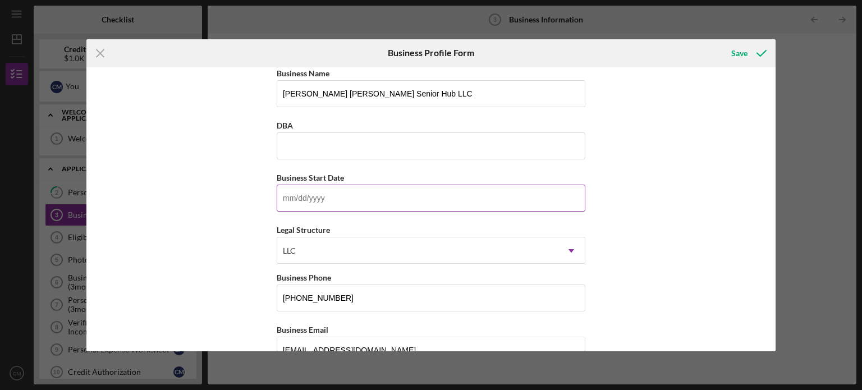
click at [517, 201] on input "Business Start Date" at bounding box center [431, 198] width 308 height 27
type input "[DATE]"
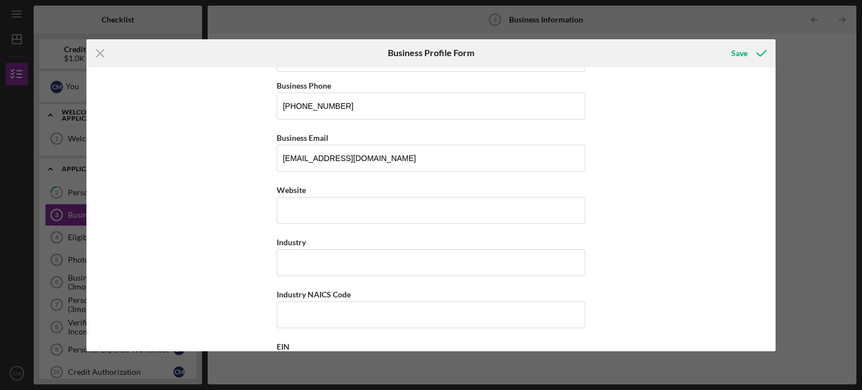
scroll to position [354, 0]
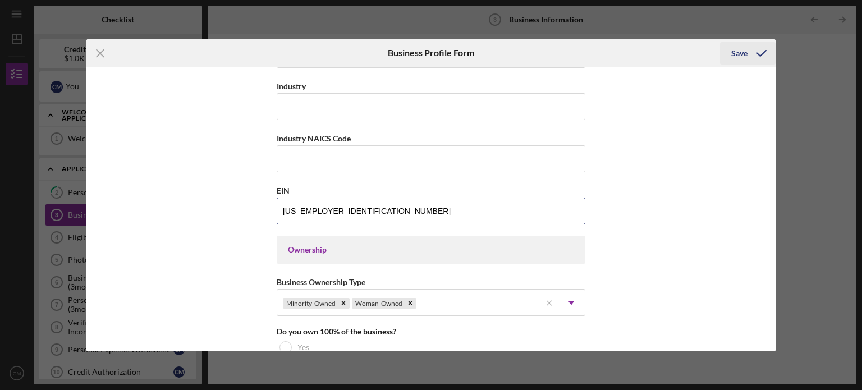
type input "[US_EMPLOYER_IDENTIFICATION_NUMBER]"
click at [738, 56] on div "Save" at bounding box center [739, 53] width 16 height 22
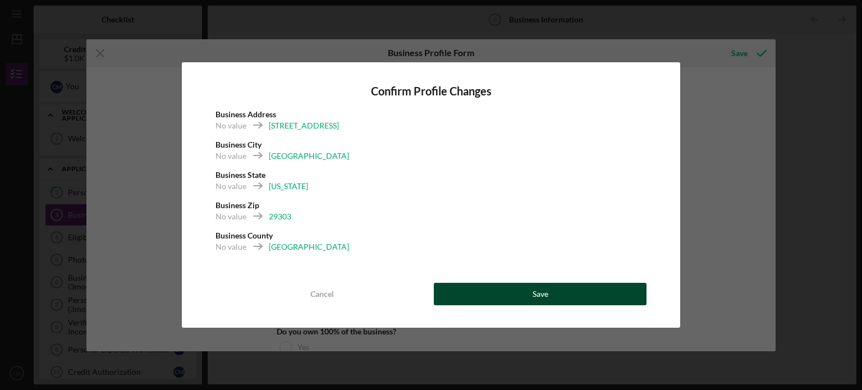
click at [542, 298] on div "Save" at bounding box center [540, 294] width 16 height 22
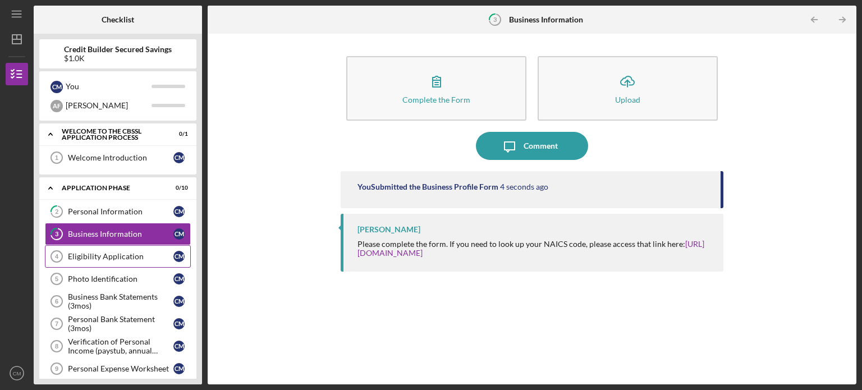
click at [117, 255] on div "Eligibility Application" at bounding box center [120, 256] width 105 height 9
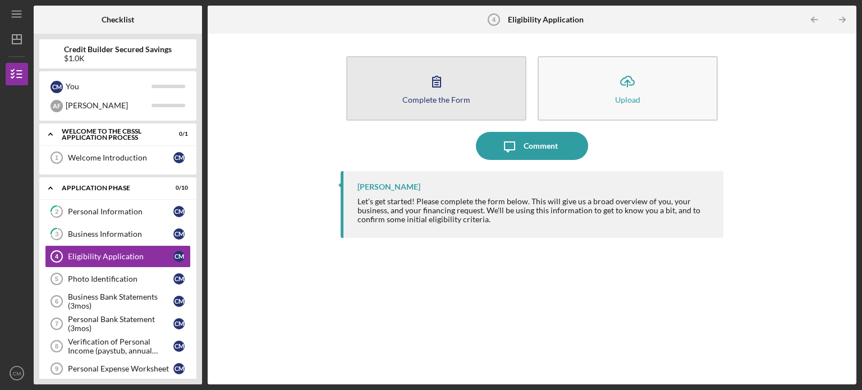
click at [420, 98] on div "Complete the Form" at bounding box center [436, 99] width 68 height 8
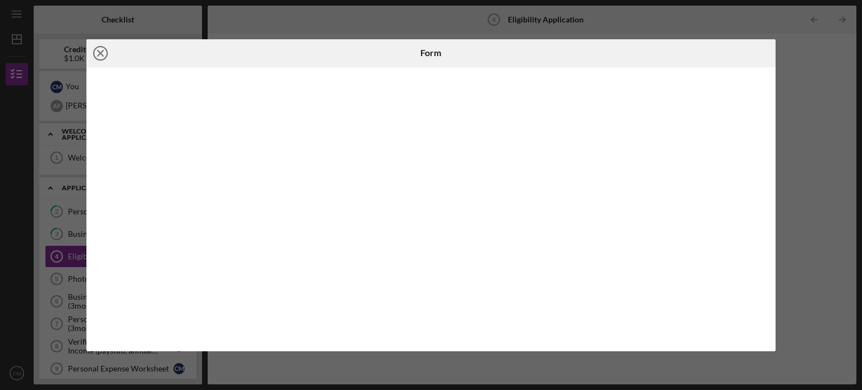
click at [101, 55] on icon "Icon/Close" at bounding box center [100, 53] width 28 height 28
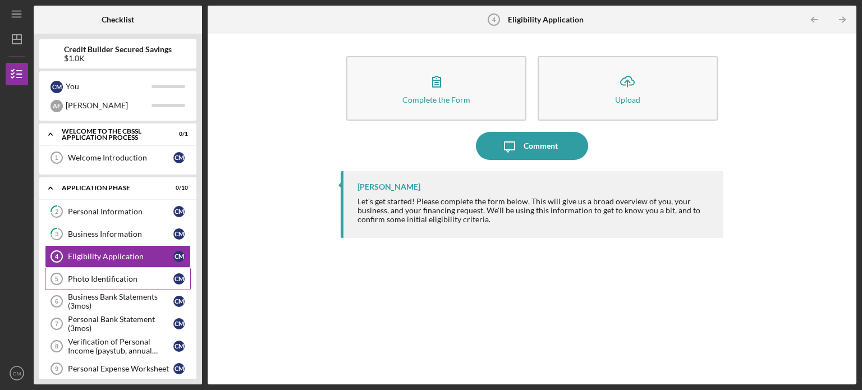
click at [114, 282] on div "Photo Identification" at bounding box center [120, 278] width 105 height 9
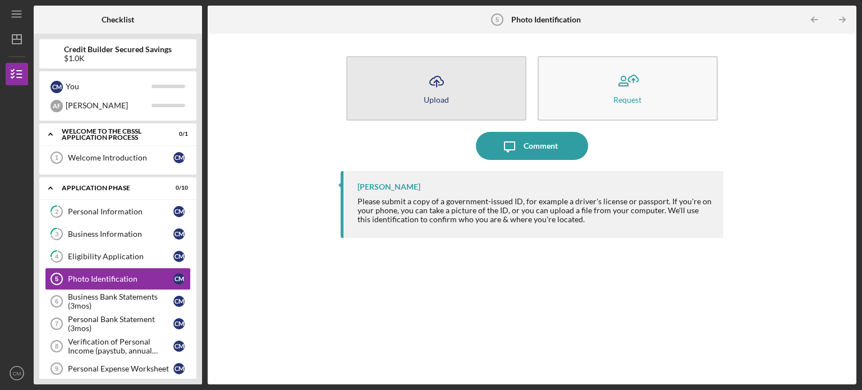
click at [449, 87] on icon "Icon/Upload" at bounding box center [436, 81] width 28 height 28
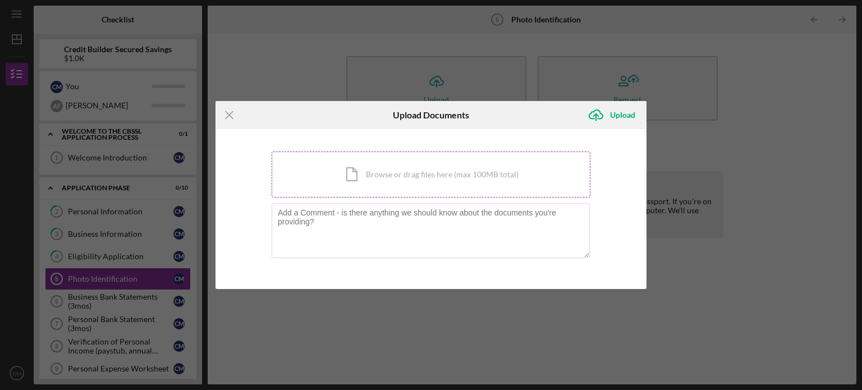
click at [361, 177] on div "Icon/Document Browse or drag files here (max 100MB total) Tap to choose files o…" at bounding box center [430, 174] width 319 height 46
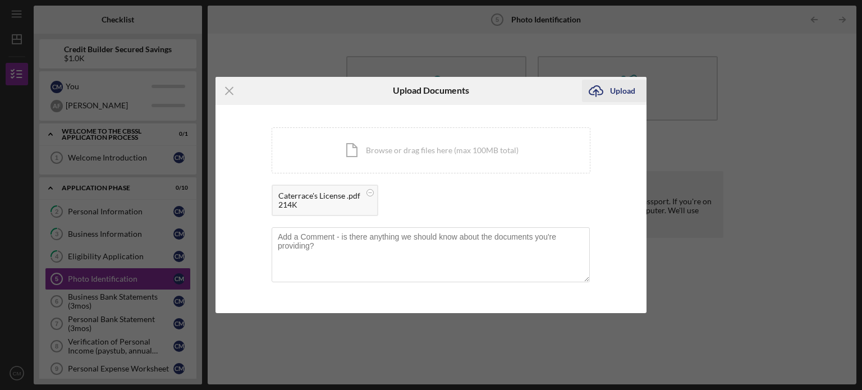
click at [616, 95] on div "Upload" at bounding box center [622, 91] width 25 height 22
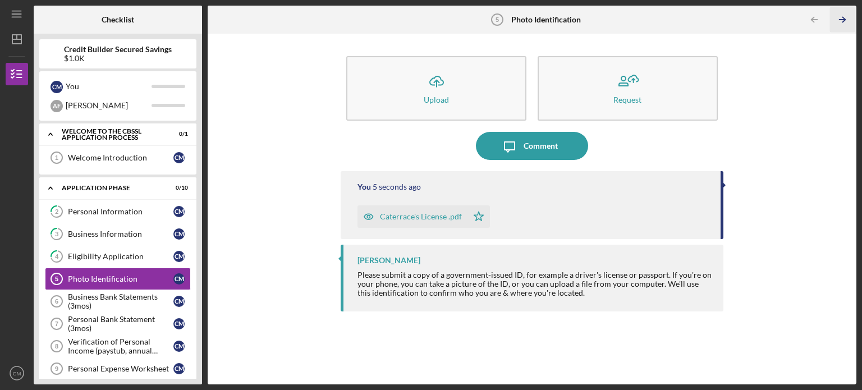
click at [841, 21] on icon "Icon/Table Pagination Arrow" at bounding box center [841, 19] width 25 height 25
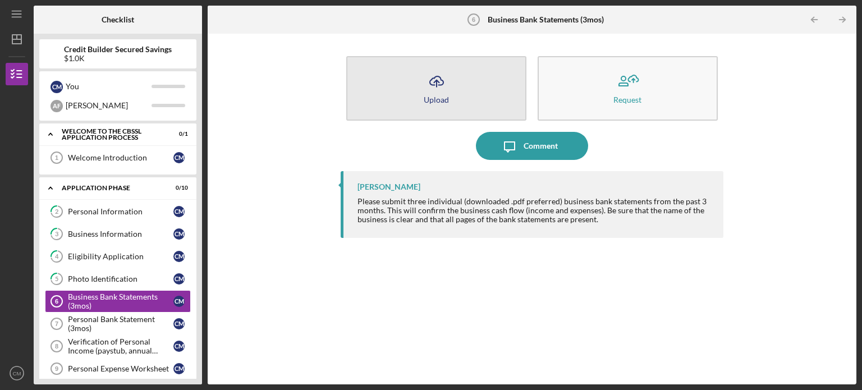
click at [440, 91] on icon "Icon/Upload" at bounding box center [436, 81] width 28 height 28
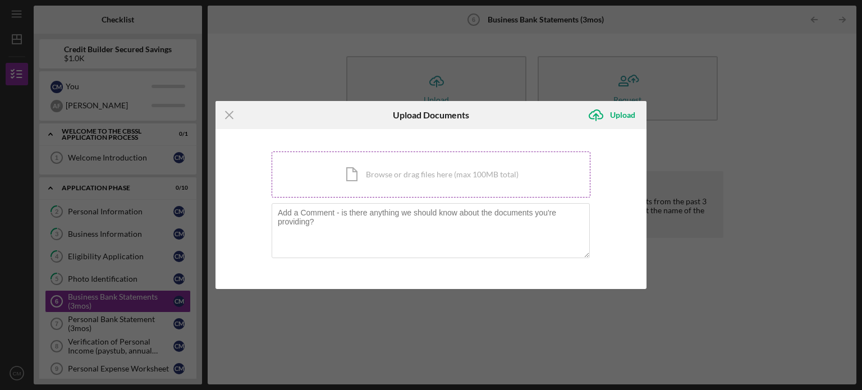
click at [375, 179] on div "Icon/Document Browse or drag files here (max 100MB total) Tap to choose files o…" at bounding box center [430, 174] width 319 height 46
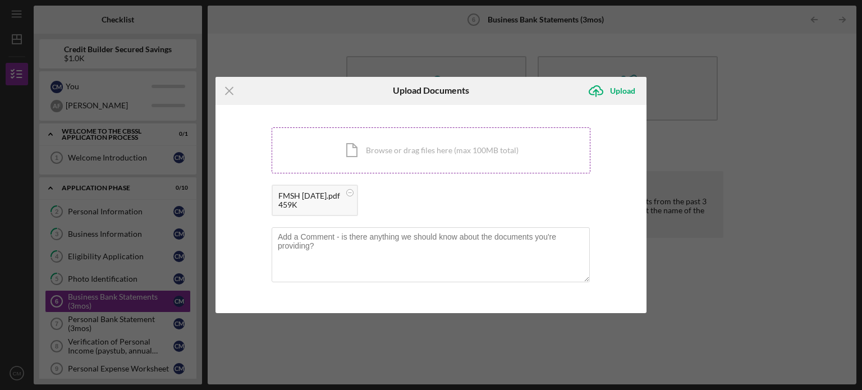
click at [372, 150] on div "Icon/Document Browse or drag files here (max 100MB total) Tap to choose files o…" at bounding box center [430, 150] width 319 height 46
click at [413, 155] on div "Icon/Document Browse or drag files here (max 100MB total) Tap to choose files o…" at bounding box center [430, 150] width 319 height 46
click at [617, 94] on div "Upload" at bounding box center [622, 91] width 25 height 22
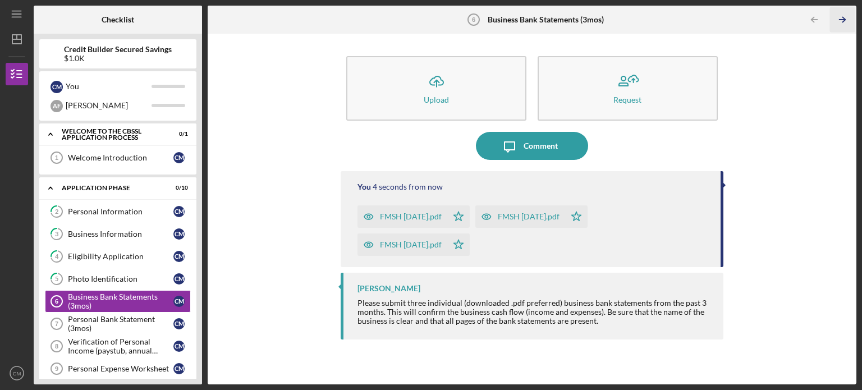
click at [840, 18] on icon "Icon/Table Pagination Arrow" at bounding box center [841, 19] width 25 height 25
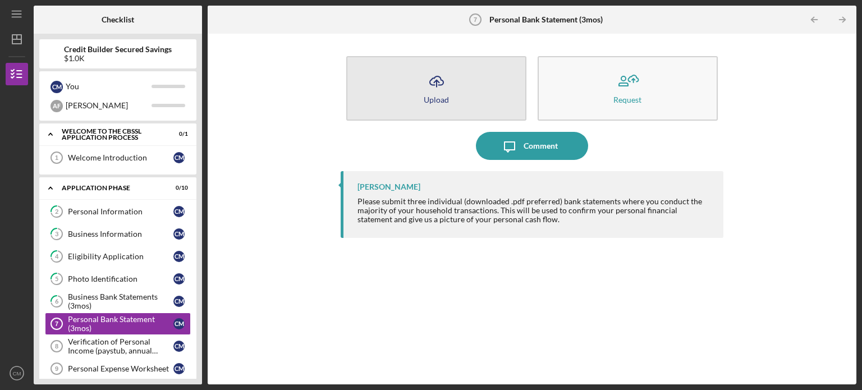
click at [451, 95] on button "Icon/Upload Upload" at bounding box center [436, 88] width 180 height 65
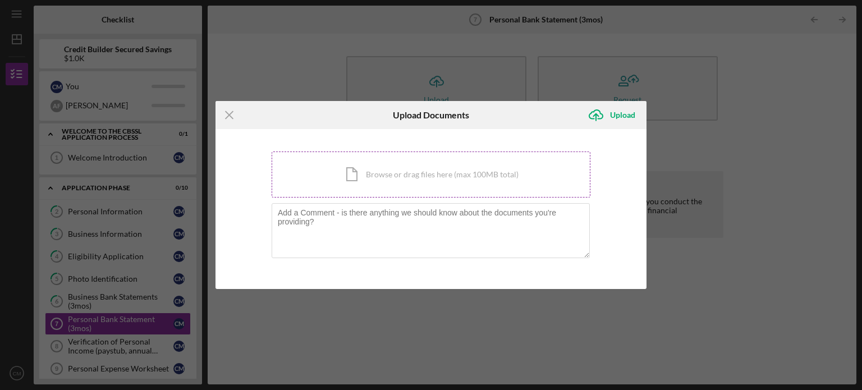
click at [382, 175] on div "Icon/Document Browse or drag files here (max 100MB total) Tap to choose files o…" at bounding box center [430, 174] width 319 height 46
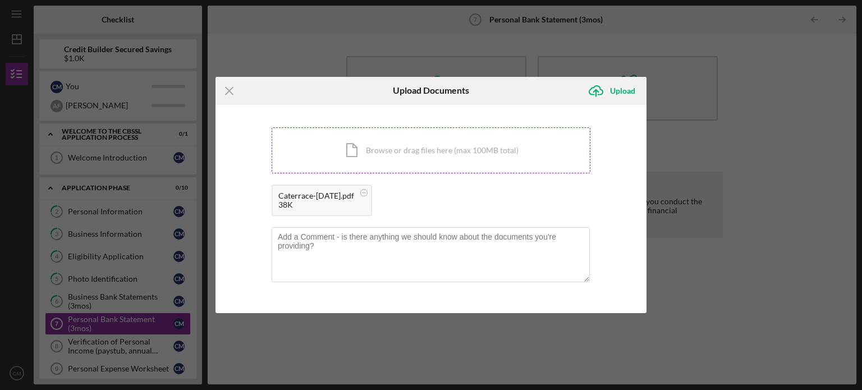
click at [429, 150] on div "Icon/Document Browse or drag files here (max 100MB total) Tap to choose files o…" at bounding box center [430, 150] width 319 height 46
click at [435, 145] on div "Icon/Document Browse or drag files here (max 100MB total) Tap to choose files o…" at bounding box center [430, 150] width 319 height 46
click at [620, 80] on div "Upload" at bounding box center [622, 91] width 25 height 22
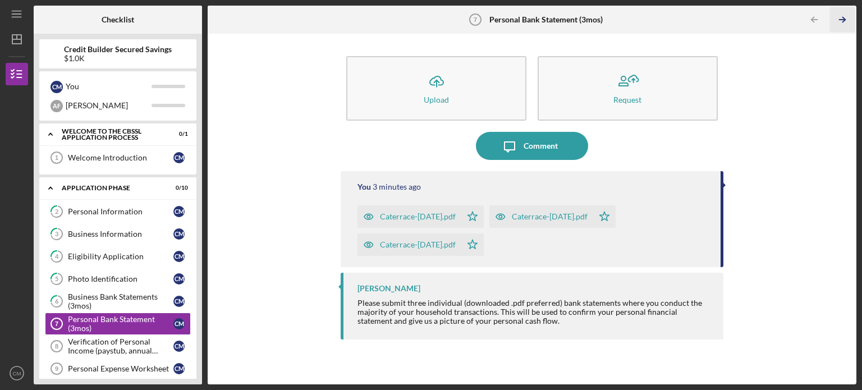
click at [848, 17] on icon "Icon/Table Pagination Arrow" at bounding box center [841, 19] width 25 height 25
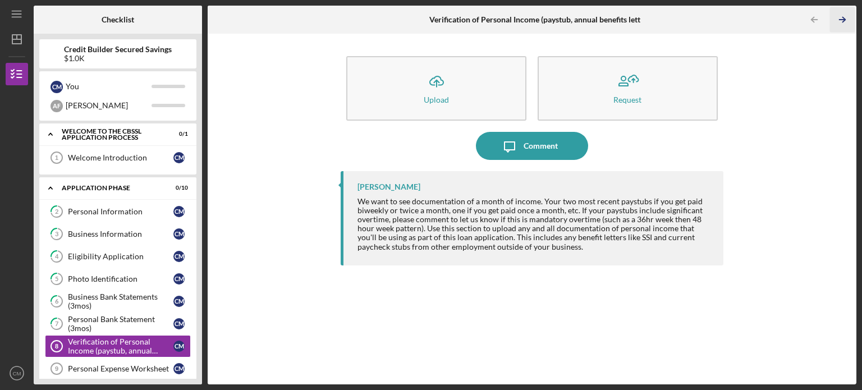
click at [844, 26] on icon "Icon/Table Pagination Arrow" at bounding box center [841, 19] width 25 height 25
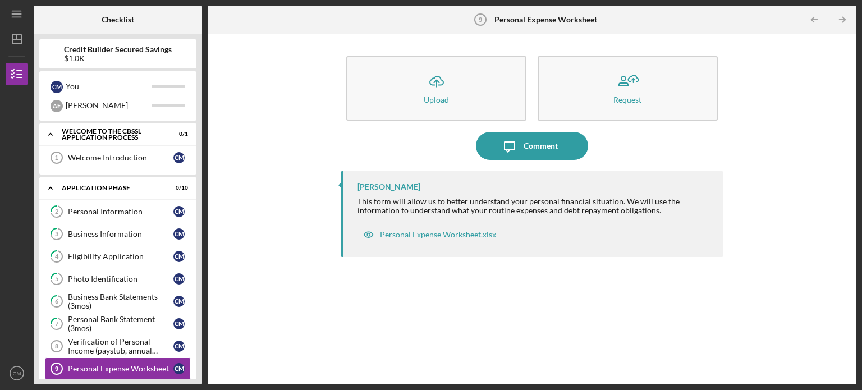
drag, startPoint x: 202, startPoint y: 227, endPoint x: 197, endPoint y: 286, distance: 58.6
click at [197, 286] on div "Checklist Credit Builder Secured Savings $1.0K C M You A F [PERSON_NAME] Icon/E…" at bounding box center [445, 195] width 822 height 379
click at [417, 235] on div "Personal Expense Worksheet.xlsx" at bounding box center [438, 234] width 116 height 9
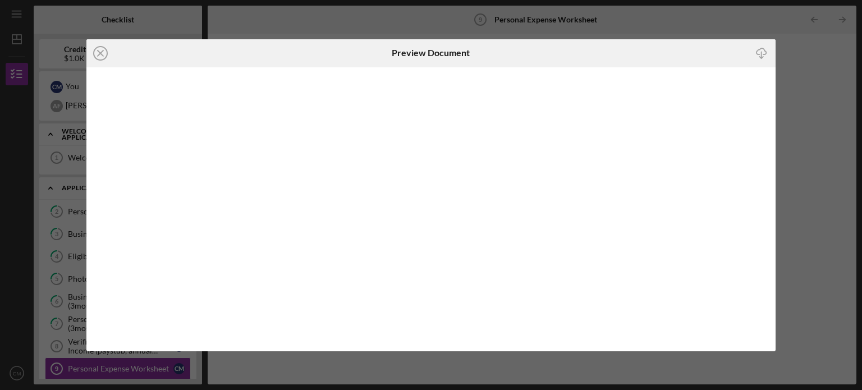
click at [834, 188] on div "Icon/Close Preview Document Icon/Download" at bounding box center [431, 195] width 862 height 390
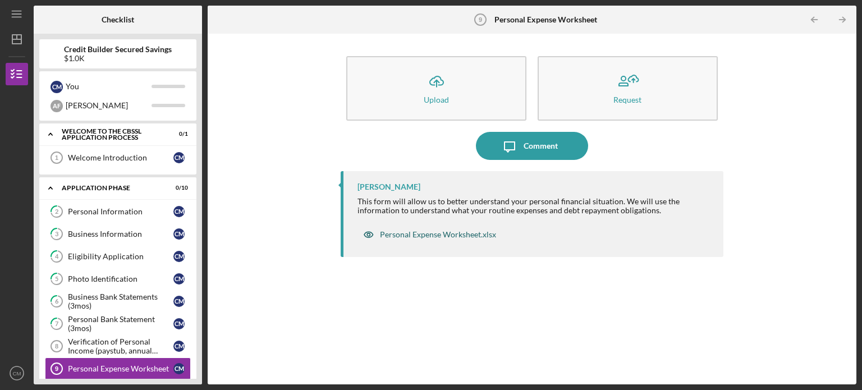
click at [462, 235] on div "Personal Expense Worksheet.xlsx" at bounding box center [438, 234] width 116 height 9
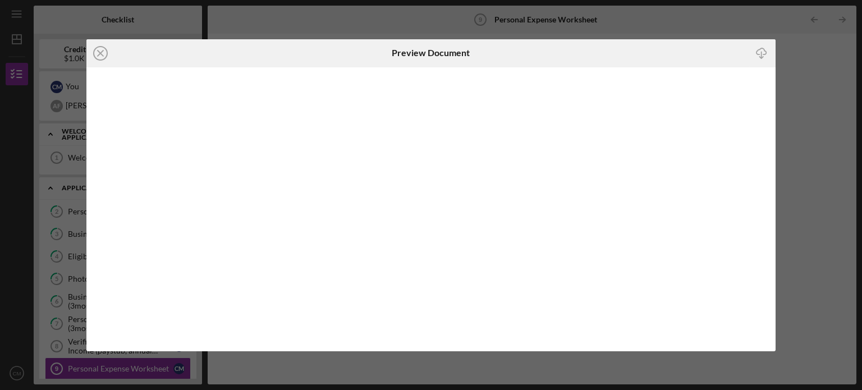
click at [761, 55] on line "button" at bounding box center [761, 55] width 0 height 6
click at [807, 84] on div "Icon/Close Preview Document Icon/Download" at bounding box center [431, 195] width 862 height 390
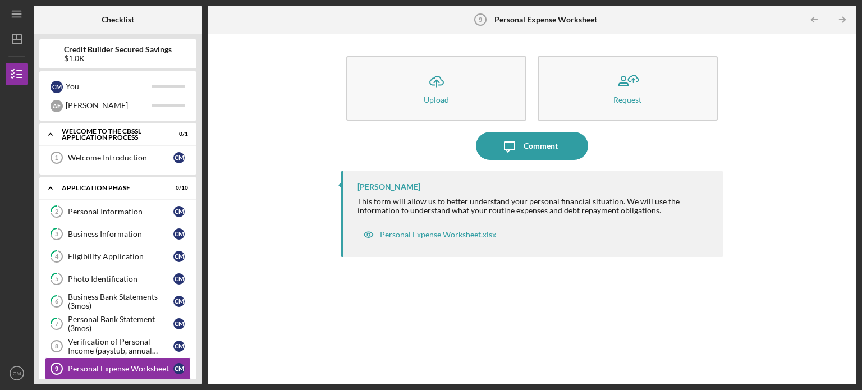
drag, startPoint x: 204, startPoint y: 264, endPoint x: 200, endPoint y: 302, distance: 38.3
click at [200, 302] on div "Checklist Credit Builder Secured Savings $1.0K C M You A F [PERSON_NAME] Icon/E…" at bounding box center [445, 195] width 822 height 379
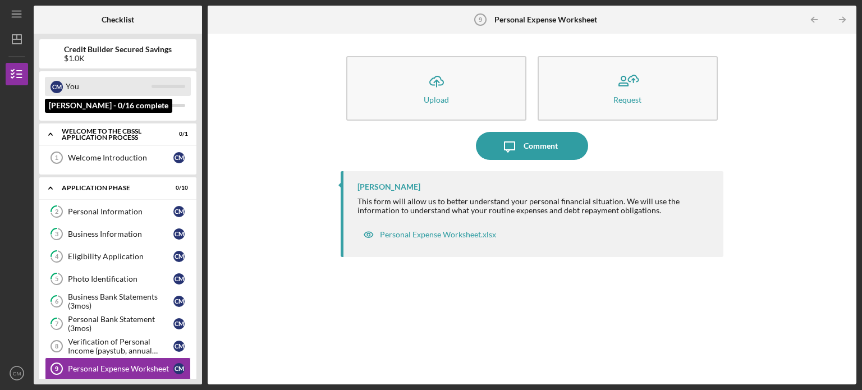
click at [57, 87] on div "C M" at bounding box center [56, 87] width 12 height 12
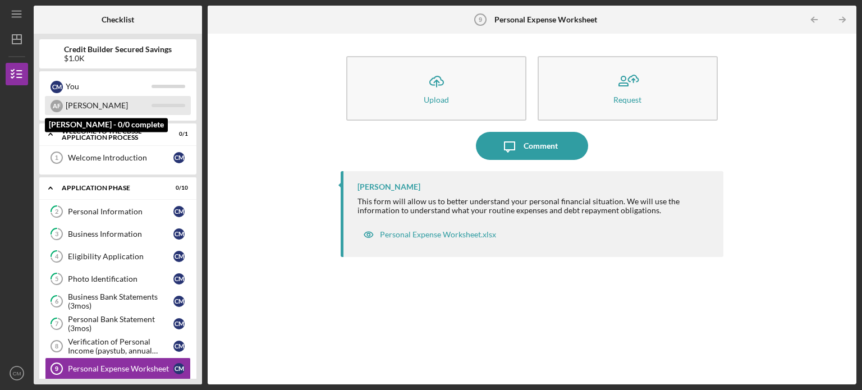
click at [78, 108] on div "[PERSON_NAME]" at bounding box center [109, 105] width 86 height 19
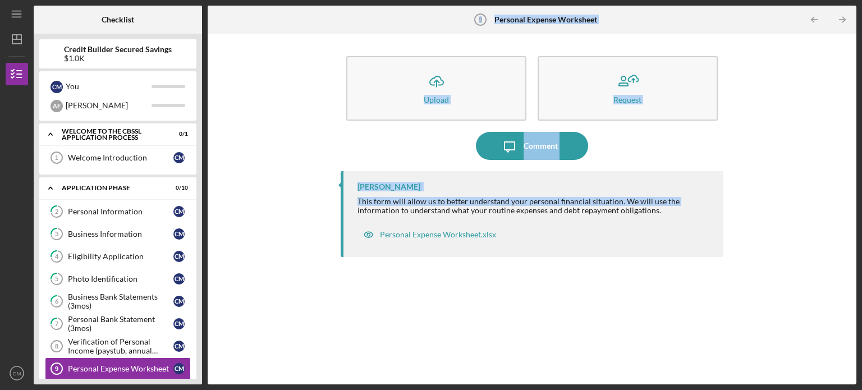
drag, startPoint x: 203, startPoint y: 137, endPoint x: 208, endPoint y: 217, distance: 80.4
click at [208, 217] on div "Checklist Credit Builder Secured Savings $1.0K C M You A F [PERSON_NAME] Icon/E…" at bounding box center [445, 195] width 822 height 379
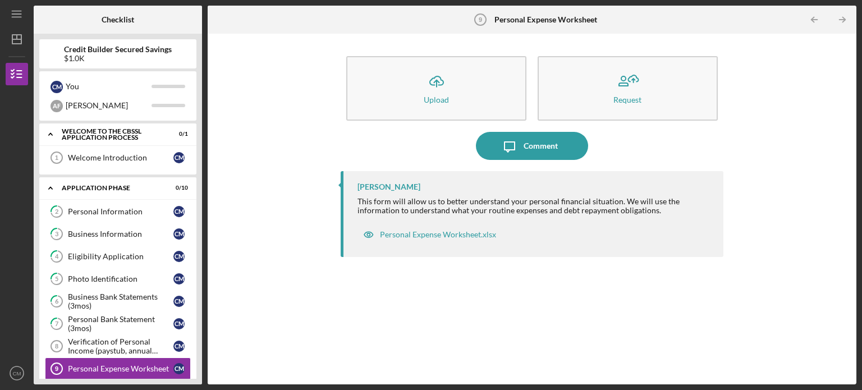
click at [428, 329] on div "[PERSON_NAME] This form will allow us to better understand your personal financ…" at bounding box center [531, 269] width 383 height 196
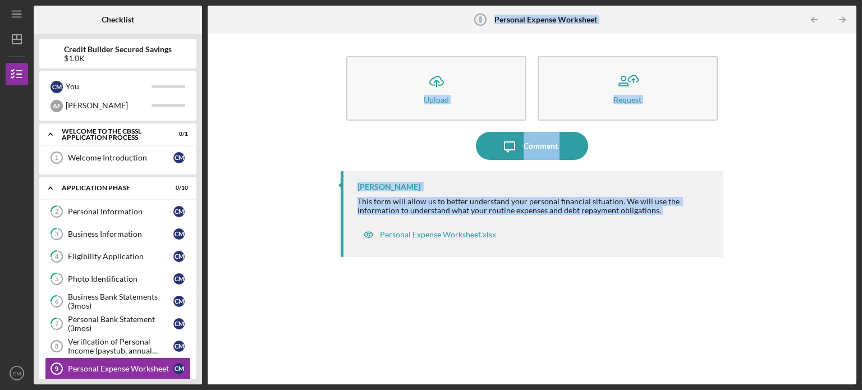
drag, startPoint x: 206, startPoint y: 256, endPoint x: 199, endPoint y: 310, distance: 53.7
click at [199, 310] on div "Checklist Credit Builder Secured Savings $1.0K C M You A F [PERSON_NAME] Icon/E…" at bounding box center [445, 195] width 822 height 379
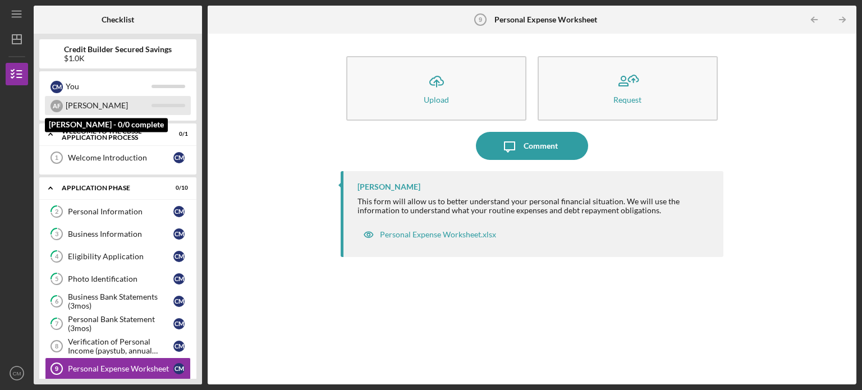
click at [65, 97] on div "A F [PERSON_NAME]" at bounding box center [118, 105] width 146 height 19
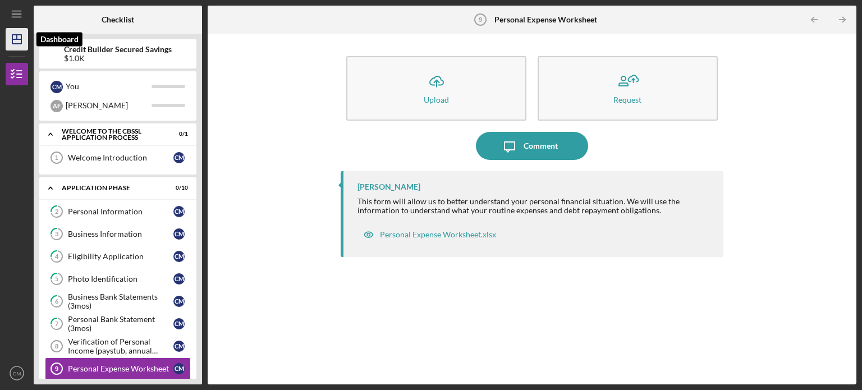
click at [18, 39] on line "button" at bounding box center [16, 39] width 9 height 0
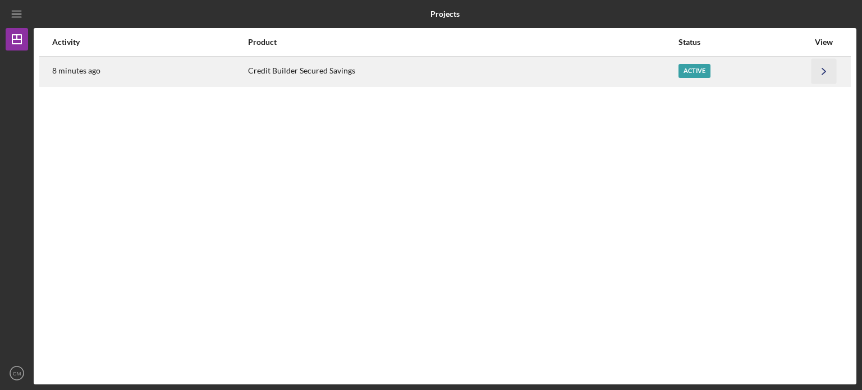
click at [821, 68] on icon "Icon/Navigate" at bounding box center [823, 70] width 25 height 25
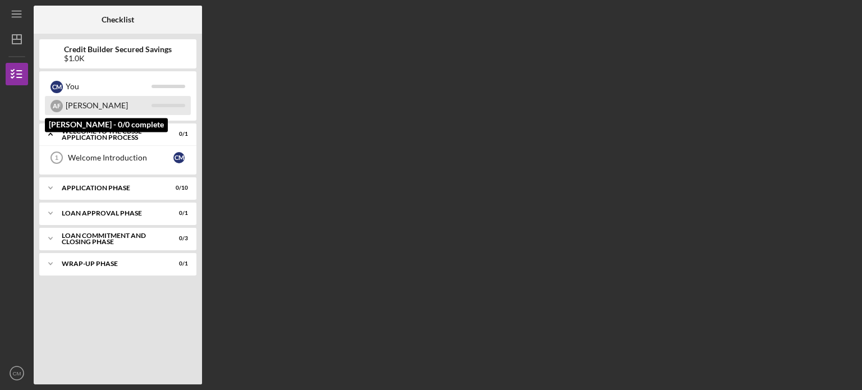
click at [72, 104] on div "[PERSON_NAME]" at bounding box center [109, 105] width 86 height 19
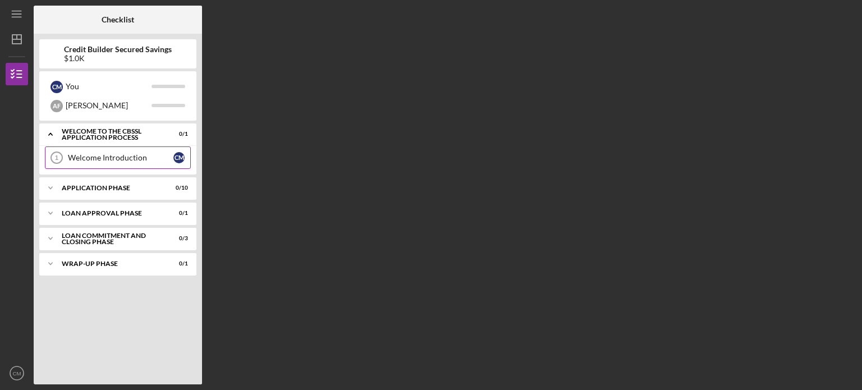
click at [83, 159] on div "Welcome Introduction" at bounding box center [120, 157] width 105 height 9
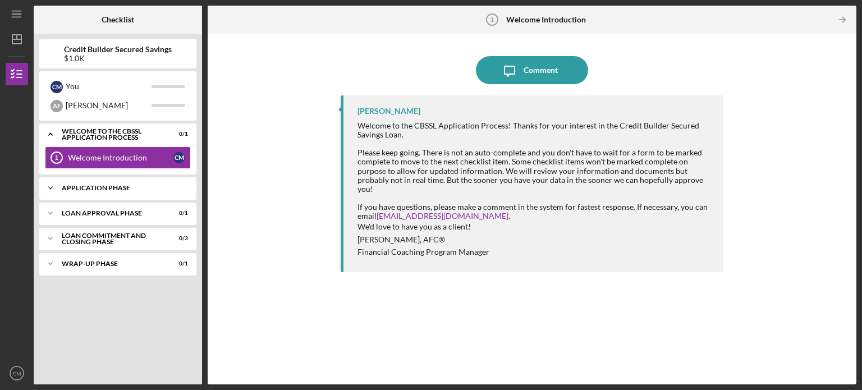
click at [136, 194] on div "Icon/Expander Application Phase 0 / 10" at bounding box center [117, 188] width 157 height 22
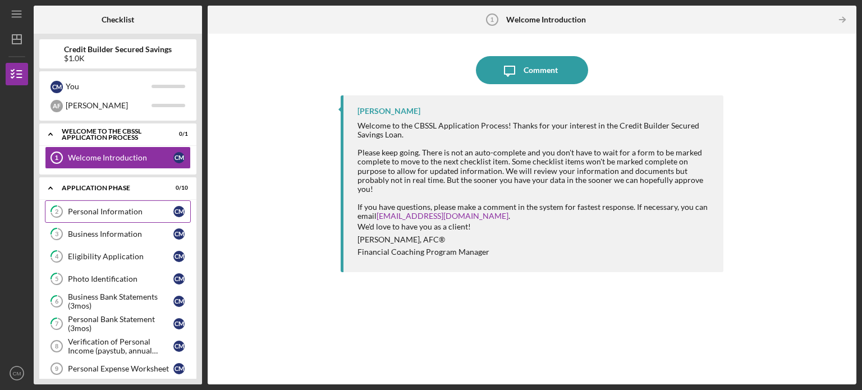
click at [104, 217] on link "2 Personal Information C M" at bounding box center [118, 211] width 146 height 22
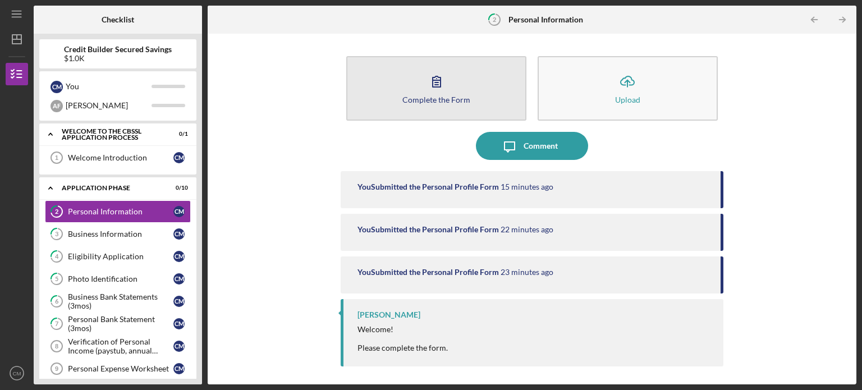
click at [435, 109] on button "Complete the Form Form" at bounding box center [436, 88] width 180 height 65
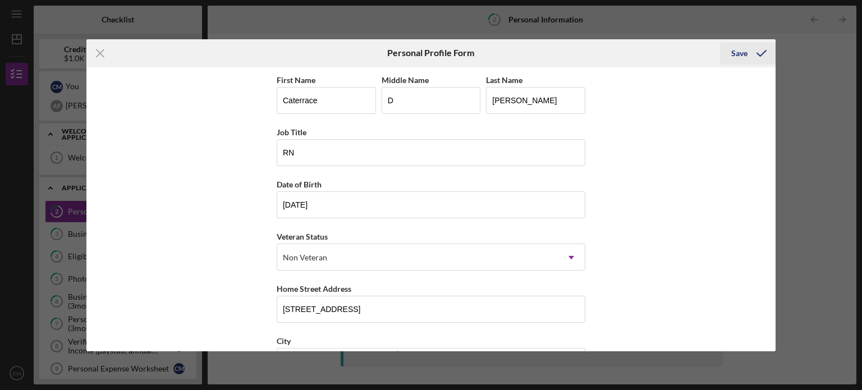
click at [738, 49] on div "Save" at bounding box center [739, 53] width 16 height 22
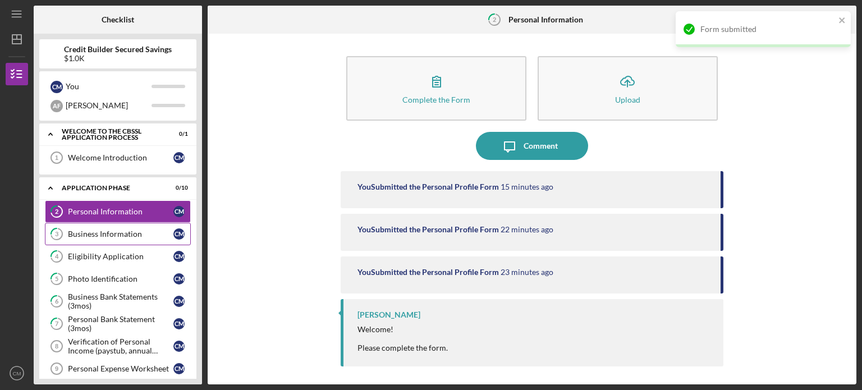
click at [94, 233] on div "Business Information" at bounding box center [120, 233] width 105 height 9
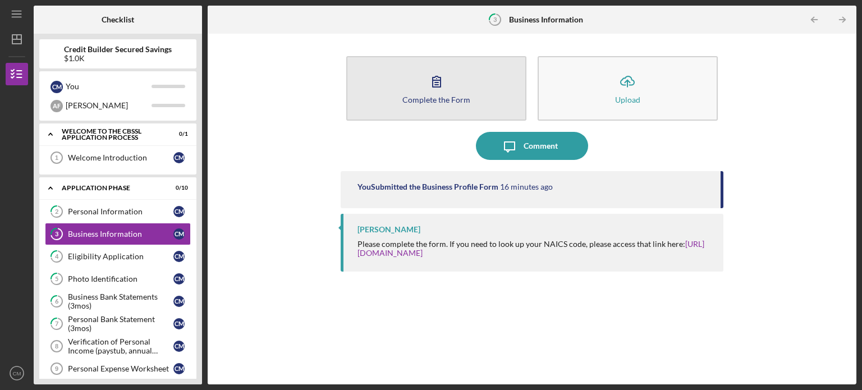
click at [448, 98] on div "Complete the Form" at bounding box center [436, 99] width 68 height 8
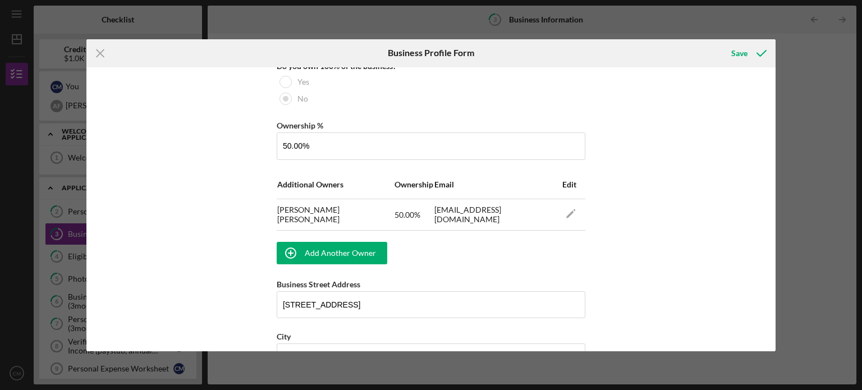
scroll to position [623, 0]
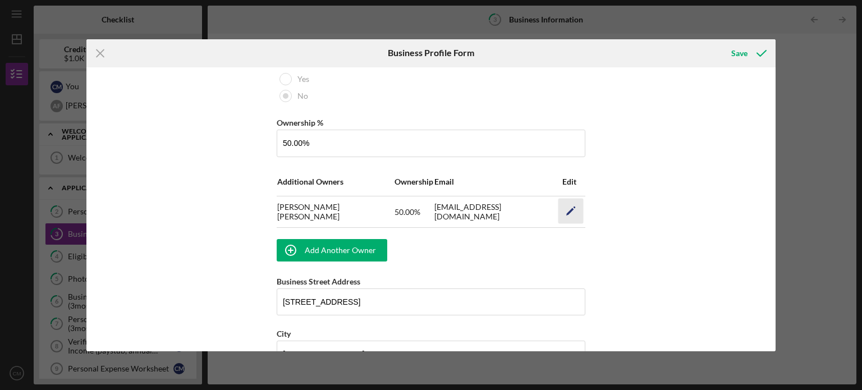
click at [570, 209] on icon "Icon/Edit" at bounding box center [570, 211] width 25 height 25
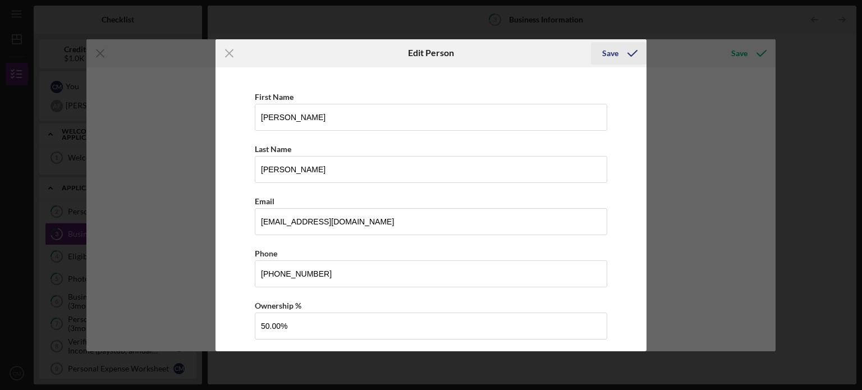
click at [615, 54] on div "Save" at bounding box center [610, 53] width 16 height 22
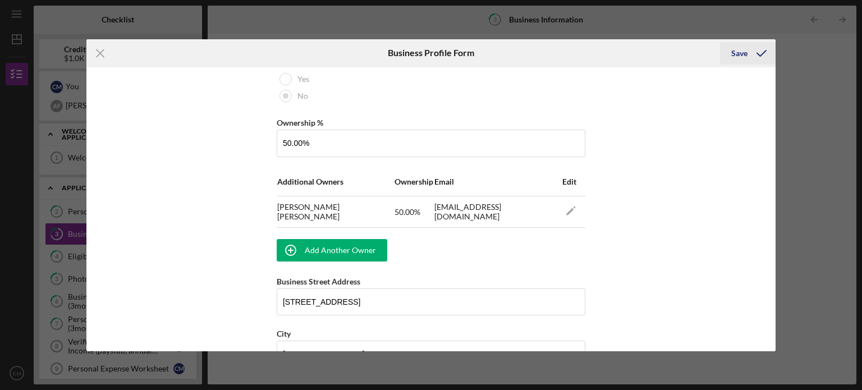
click at [745, 53] on div "Save" at bounding box center [739, 53] width 16 height 22
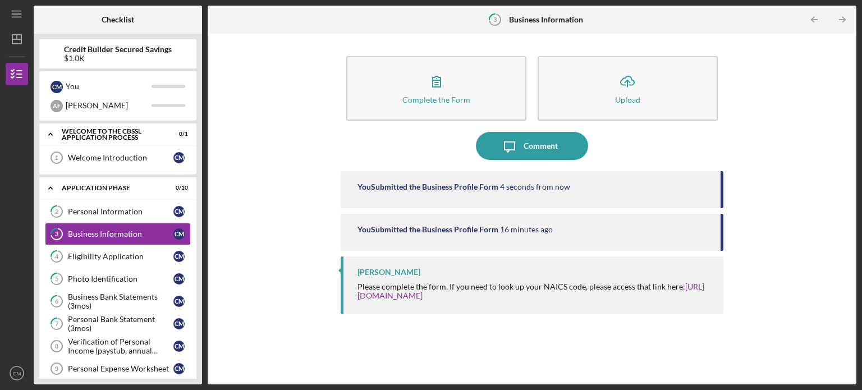
drag, startPoint x: 202, startPoint y: 270, endPoint x: 202, endPoint y: 192, distance: 78.0
click at [202, 192] on div "Checklist Credit Builder Secured Savings $1.0K C M You A F [PERSON_NAME] Icon/E…" at bounding box center [445, 195] width 822 height 379
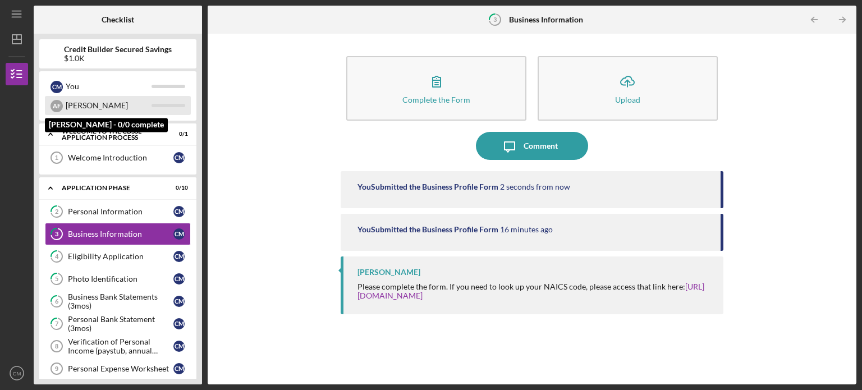
click at [67, 99] on div "[PERSON_NAME]" at bounding box center [109, 105] width 86 height 19
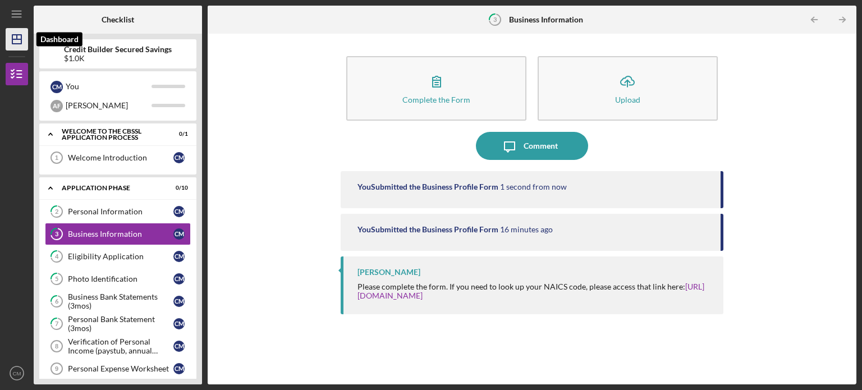
click at [18, 37] on icon "Icon/Dashboard" at bounding box center [17, 39] width 28 height 28
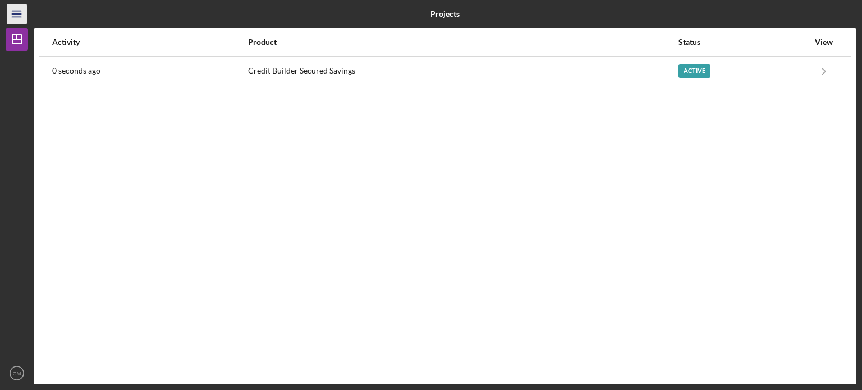
click at [16, 7] on icon "Icon/Menu" at bounding box center [16, 14] width 25 height 25
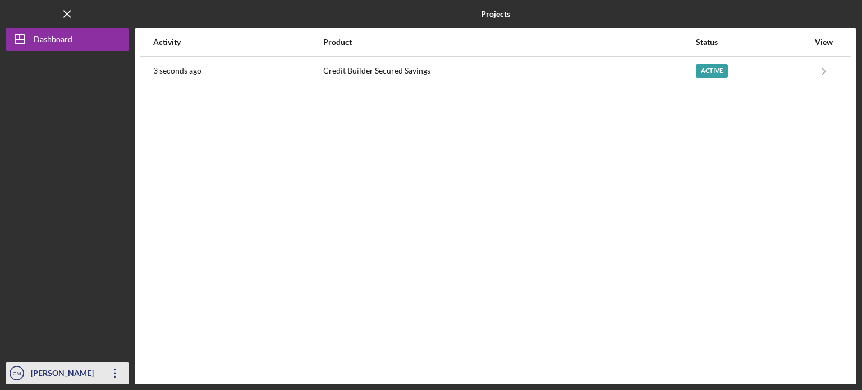
click at [113, 370] on icon "Icon/Overflow" at bounding box center [115, 373] width 28 height 28
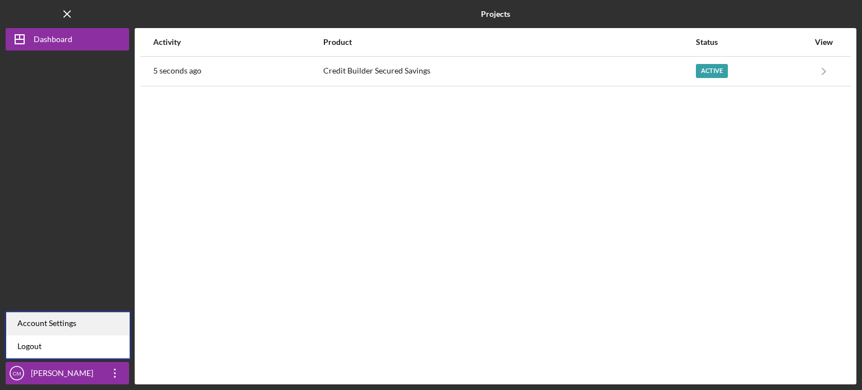
click at [77, 318] on div "Account Settings" at bounding box center [67, 323] width 123 height 23
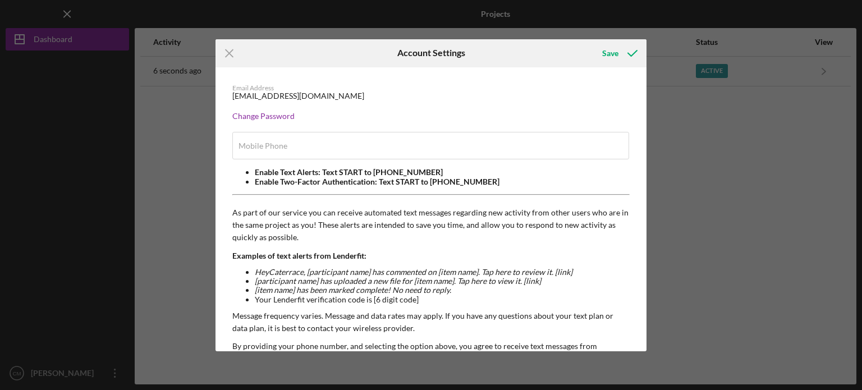
type input "[PHONE_NUMBER]"
click at [609, 55] on div "Save" at bounding box center [610, 53] width 16 height 22
click at [232, 56] on line at bounding box center [228, 52] width 7 height 7
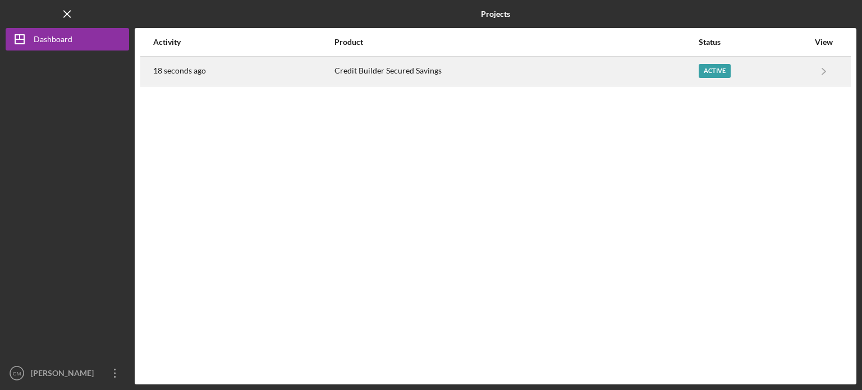
click at [710, 68] on div "Active" at bounding box center [714, 71] width 32 height 14
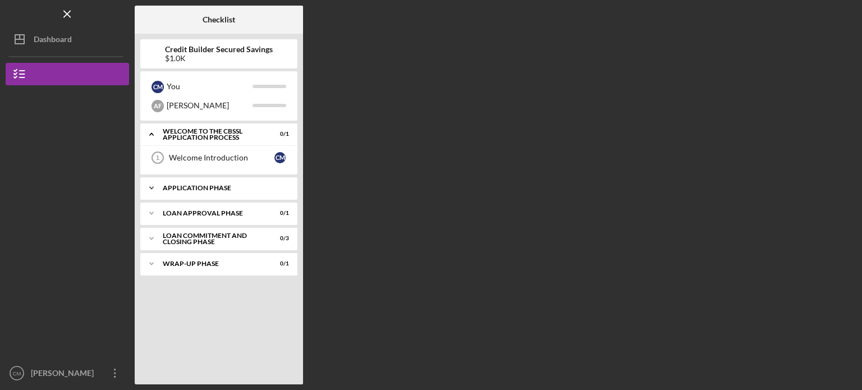
click at [213, 194] on div "Icon/Expander Application Phase 0 / 10" at bounding box center [218, 188] width 157 height 22
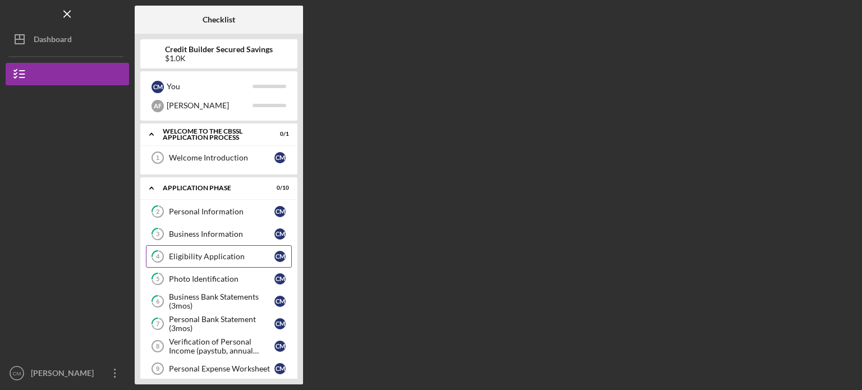
click at [222, 256] on div "Eligibility Application" at bounding box center [221, 256] width 105 height 9
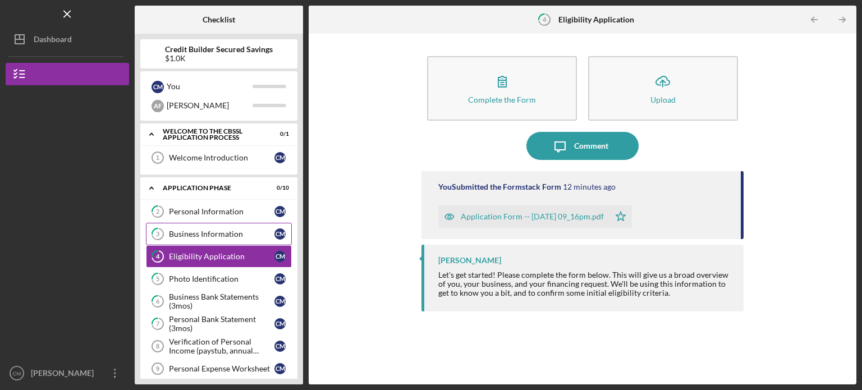
click at [222, 232] on div "Business Information" at bounding box center [221, 233] width 105 height 9
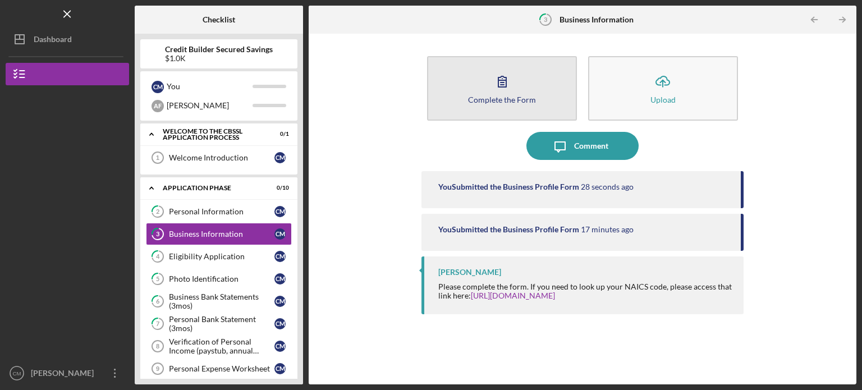
click at [524, 101] on div "Complete the Form" at bounding box center [502, 99] width 68 height 8
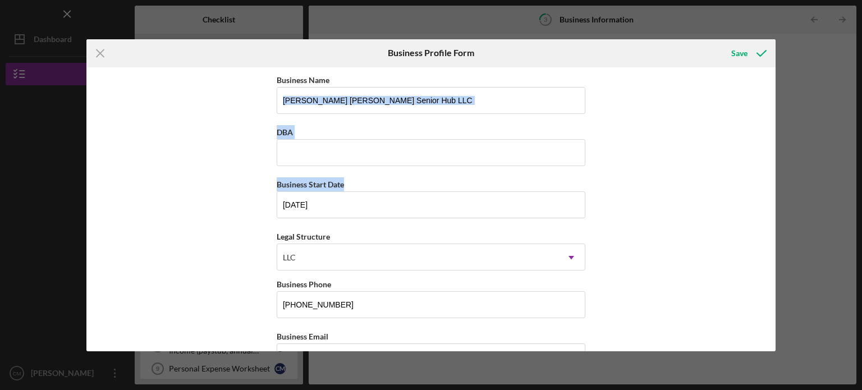
drag, startPoint x: 777, startPoint y: 105, endPoint x: 767, endPoint y: 173, distance: 68.1
click at [767, 173] on div "Icon/Menu Close Business Profile Form Save Business Name [PERSON_NAME] [PERSON_…" at bounding box center [431, 195] width 862 height 390
click at [747, 183] on div "Business Name [PERSON_NAME] [PERSON_NAME] Senior Hub LLC DBA Business Start Dat…" at bounding box center [430, 209] width 689 height 284
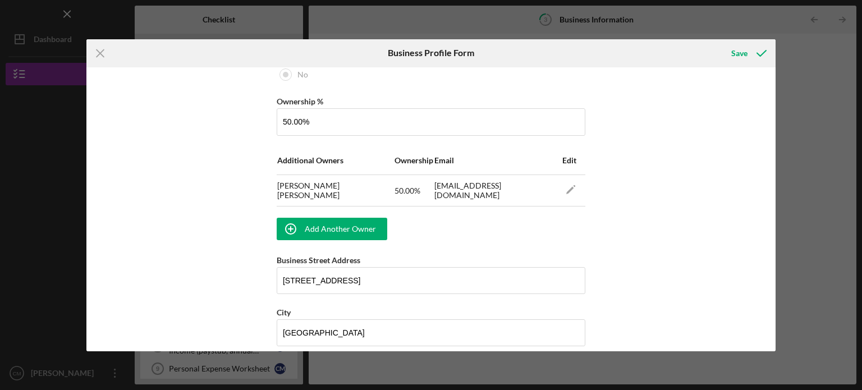
scroll to position [663, 0]
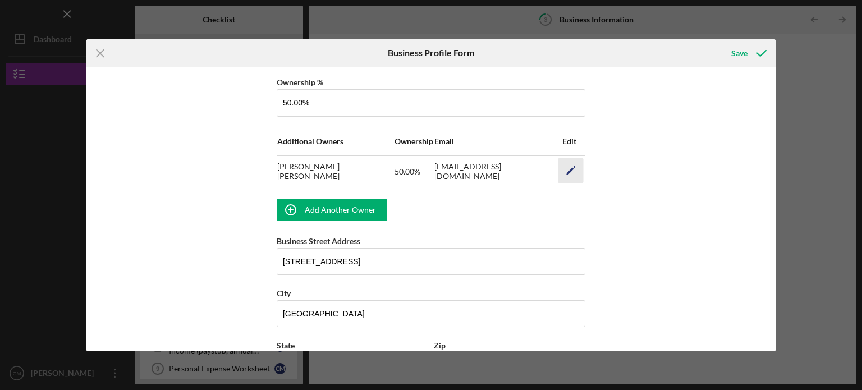
click at [572, 167] on icon "Icon/Edit" at bounding box center [570, 170] width 25 height 25
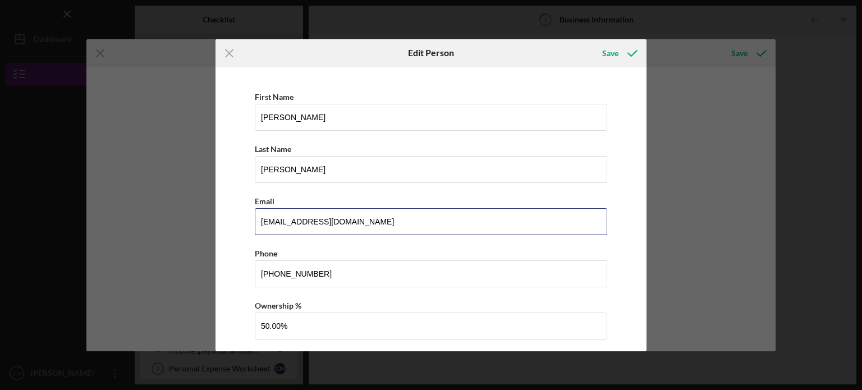
drag, startPoint x: 377, startPoint y: 218, endPoint x: 199, endPoint y: 205, distance: 179.4
click at [199, 205] on div "Icon/Menu Close Edit Person Save First Name [PERSON_NAME] Last Name [PERSON_NAM…" at bounding box center [431, 195] width 862 height 390
type input "[EMAIL_ADDRESS][DOMAIN_NAME]"
click at [602, 55] on div "Save" at bounding box center [610, 53] width 16 height 22
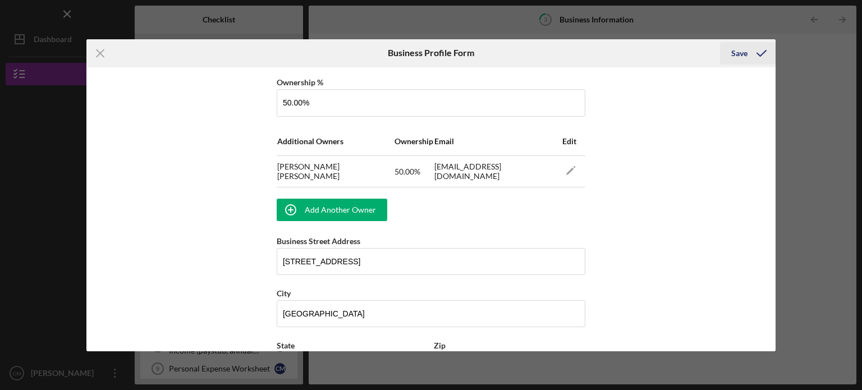
click at [738, 54] on div "Save" at bounding box center [739, 53] width 16 height 22
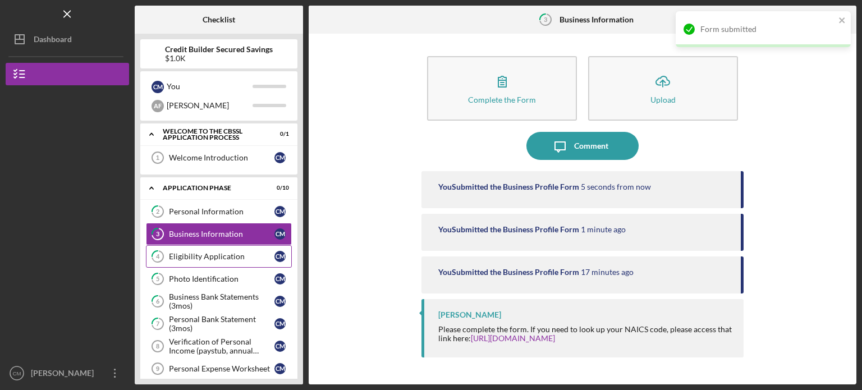
click at [187, 250] on link "4 Eligibility Application C M" at bounding box center [219, 256] width 146 height 22
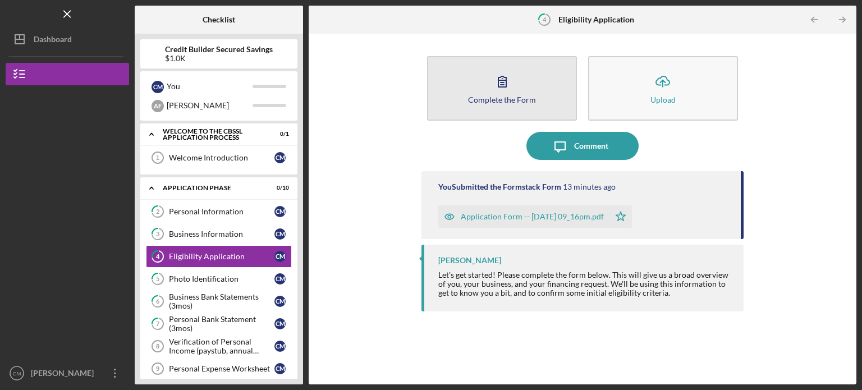
click at [496, 94] on button "Complete the Form Form" at bounding box center [502, 88] width 150 height 65
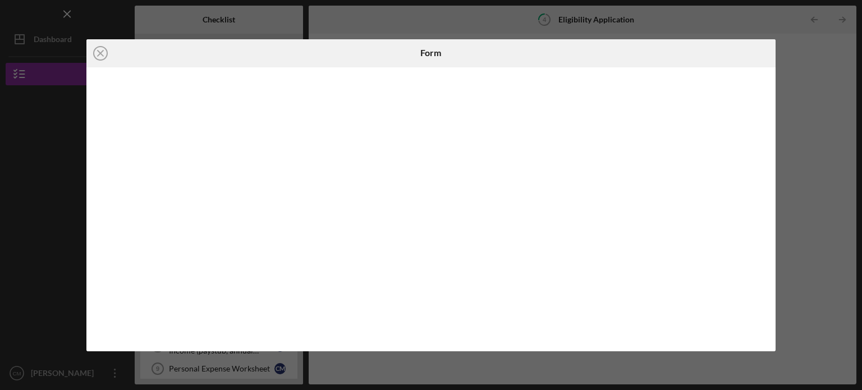
click at [821, 136] on div "Icon/Close Form" at bounding box center [431, 195] width 862 height 390
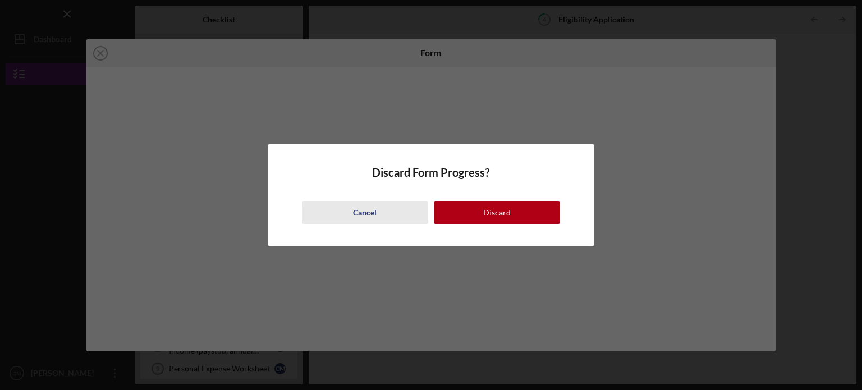
click at [349, 215] on button "Cancel" at bounding box center [365, 212] width 126 height 22
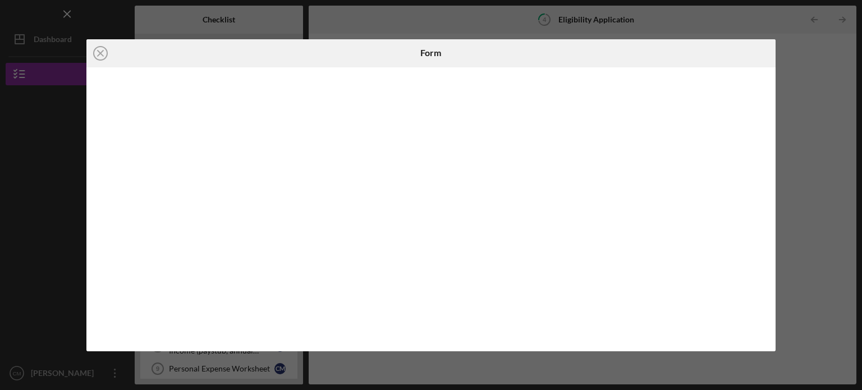
click at [798, 131] on div "Icon/Close Form" at bounding box center [431, 195] width 862 height 390
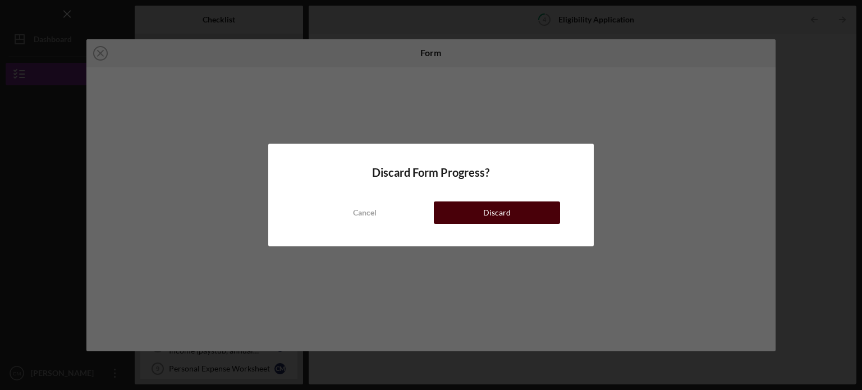
click at [521, 210] on button "Discard" at bounding box center [497, 212] width 126 height 22
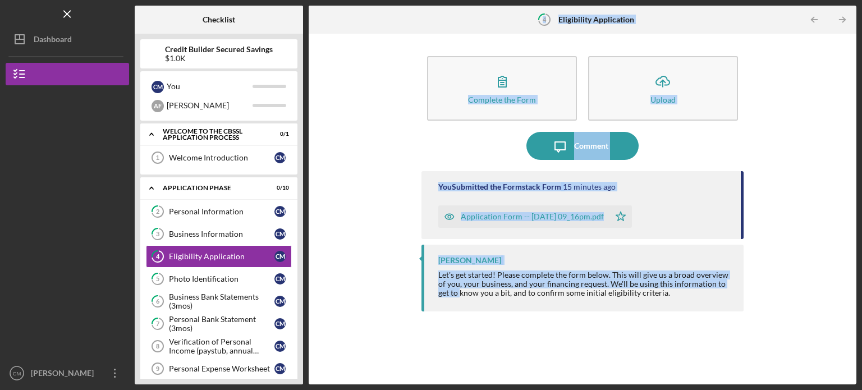
drag, startPoint x: 305, startPoint y: 262, endPoint x: 307, endPoint y: 305, distance: 42.7
click at [307, 305] on div "Checklist Credit Builder Secured Savings $1.0K C M You A F [PERSON_NAME] Icon/E…" at bounding box center [495, 195] width 721 height 379
click at [346, 306] on div "Complete the Form Form Icon/Upload Upload Icon/Message Comment You Submitted th…" at bounding box center [582, 208] width 536 height 339
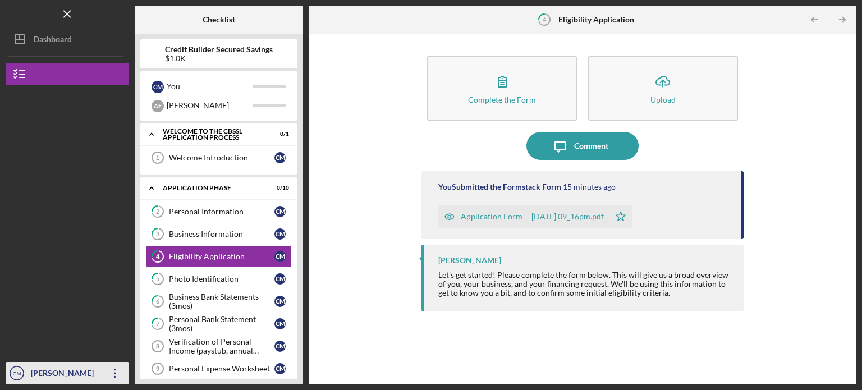
click at [109, 379] on icon "Icon/Overflow" at bounding box center [115, 373] width 28 height 28
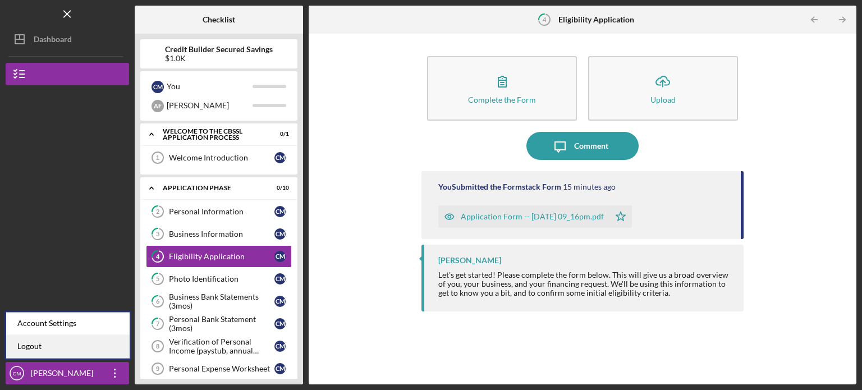
click at [72, 344] on link "Logout" at bounding box center [67, 346] width 123 height 23
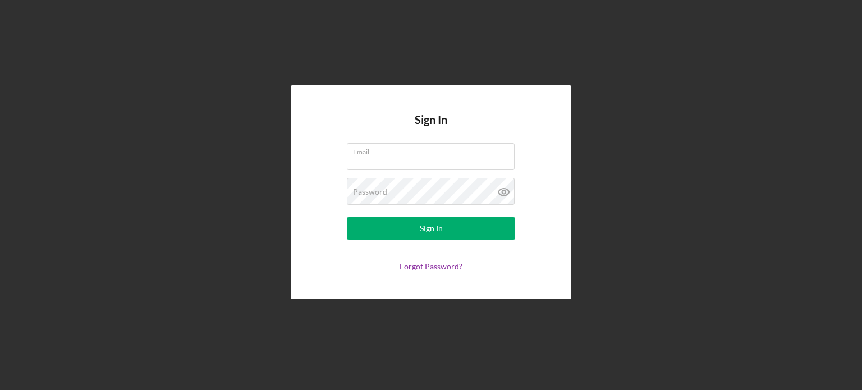
type input "[EMAIL_ADDRESS][DOMAIN_NAME]"
